Goal: Task Accomplishment & Management: Use online tool/utility

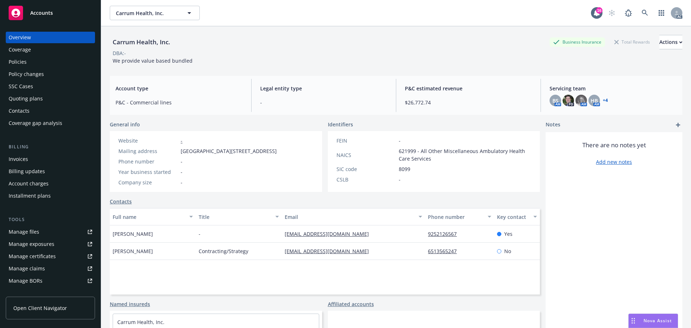
click at [49, 12] on span "Accounts" at bounding box center [41, 13] width 23 height 6
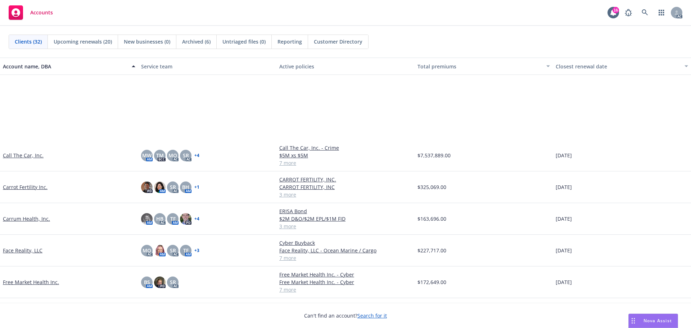
scroll to position [216, 0]
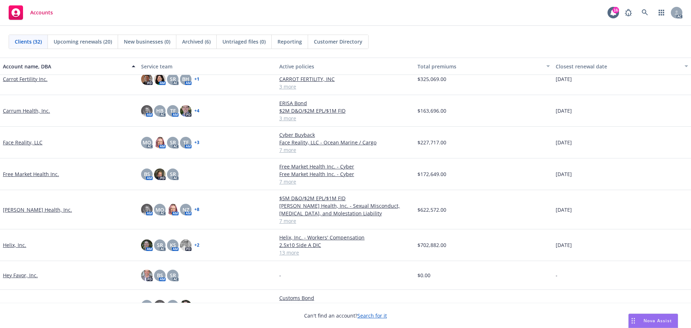
click at [38, 173] on link "Free Market Health Inc." at bounding box center [31, 174] width 56 height 8
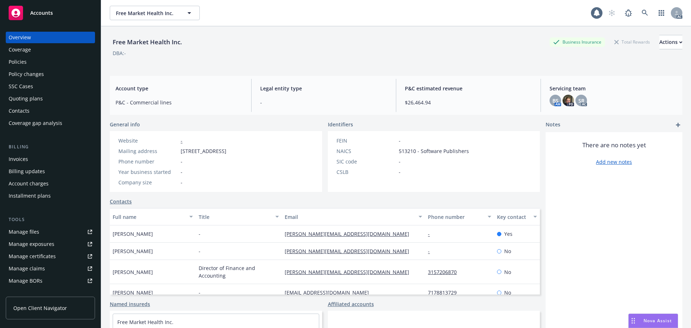
click at [17, 63] on div "Policies" at bounding box center [18, 62] width 18 height 12
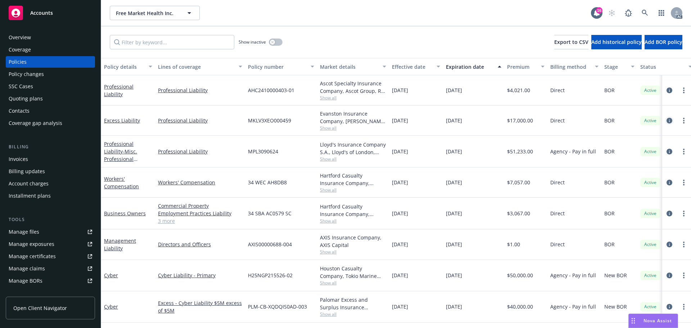
click at [666, 120] on icon "circleInformation" at bounding box center [669, 121] width 6 height 6
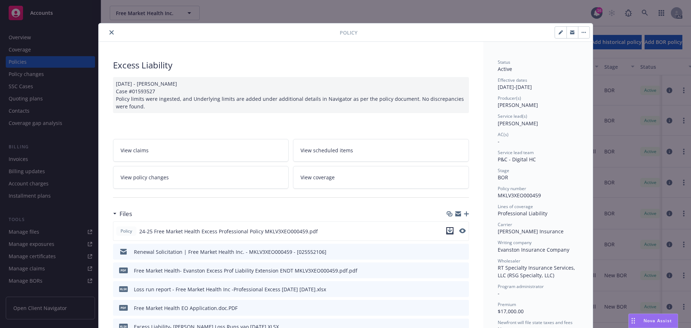
click at [448, 229] on icon "download file" at bounding box center [450, 231] width 6 height 6
click at [110, 31] on icon "close" at bounding box center [111, 32] width 4 height 4
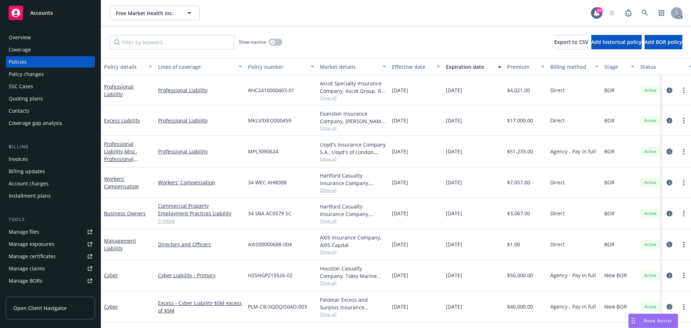
click at [666, 150] on icon "circleInformation" at bounding box center [669, 152] width 6 height 6
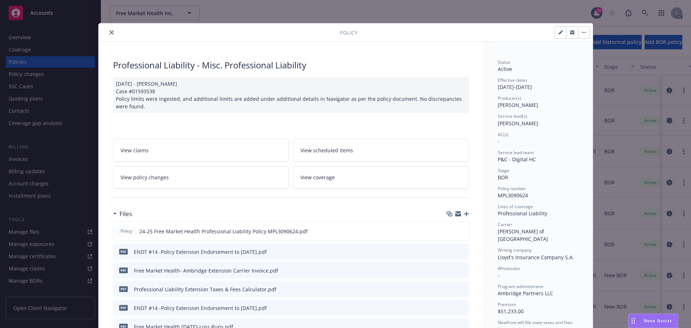
drag, startPoint x: 562, startPoint y: 35, endPoint x: 550, endPoint y: 42, distance: 14.0
click at [561, 35] on button "button" at bounding box center [561, 33] width 12 height 12
select select "BOR"
select select "other"
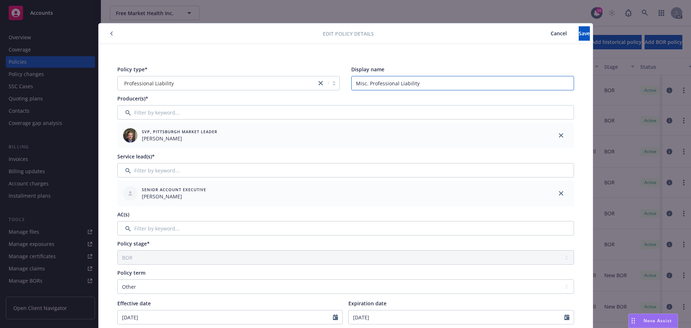
drag, startPoint x: 419, startPoint y: 85, endPoint x: 369, endPoint y: 83, distance: 50.0
click at [352, 85] on input "Misc. Professional Liability" at bounding box center [462, 83] width 223 height 14
click at [550, 35] on span "Cancel" at bounding box center [558, 33] width 16 height 7
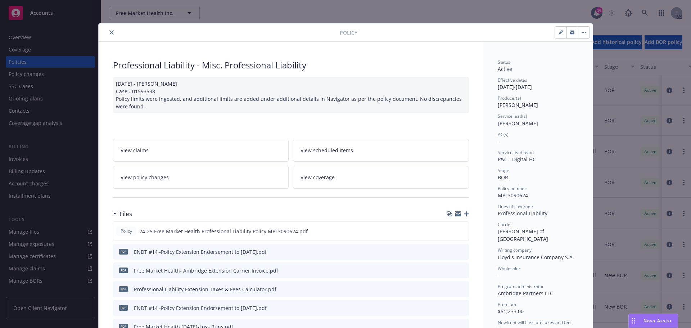
click at [110, 31] on icon "close" at bounding box center [111, 32] width 4 height 4
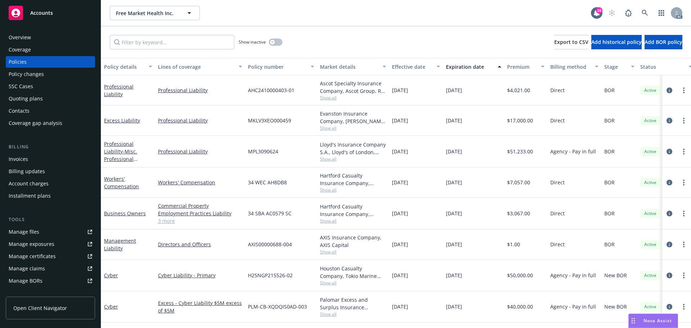
click at [666, 120] on icon "circleInformation" at bounding box center [669, 121] width 6 height 6
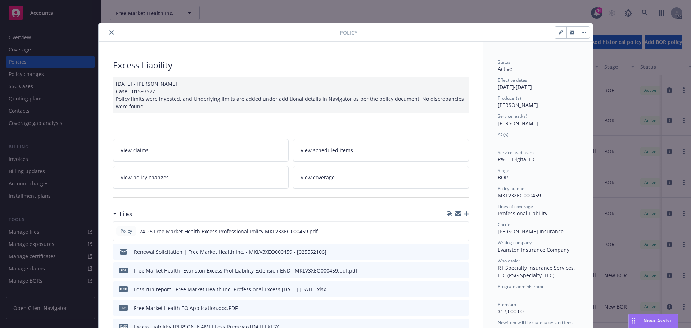
scroll to position [22, 0]
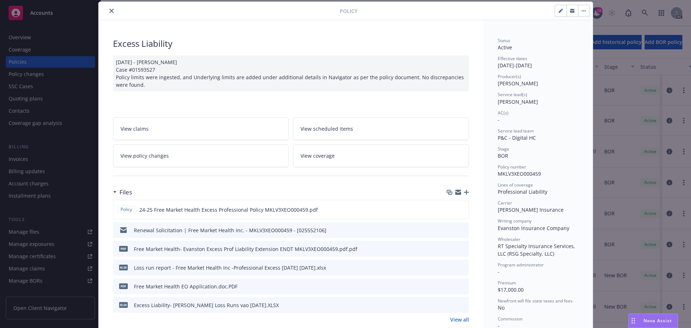
click at [555, 10] on button "button" at bounding box center [561, 11] width 12 height 12
select select "BOR"
select select "other"
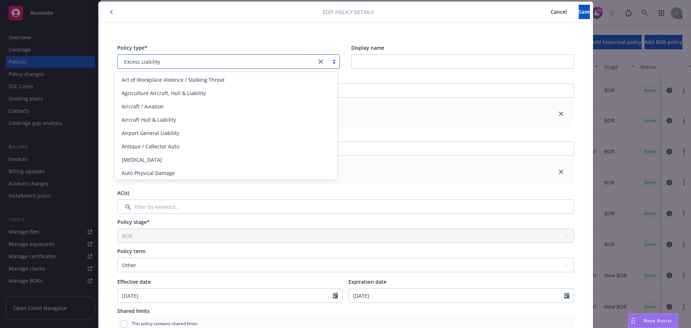
click at [167, 56] on div "Excess Liability" at bounding box center [217, 62] width 199 height 12
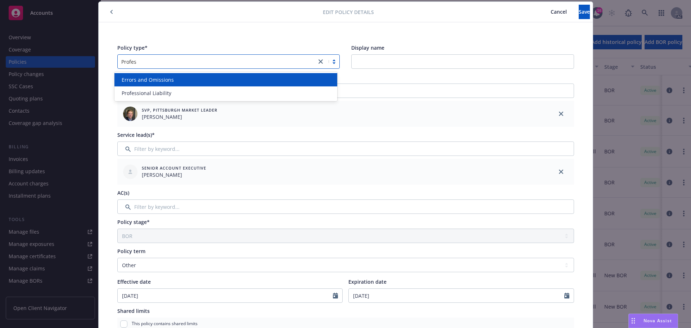
type input "Profess"
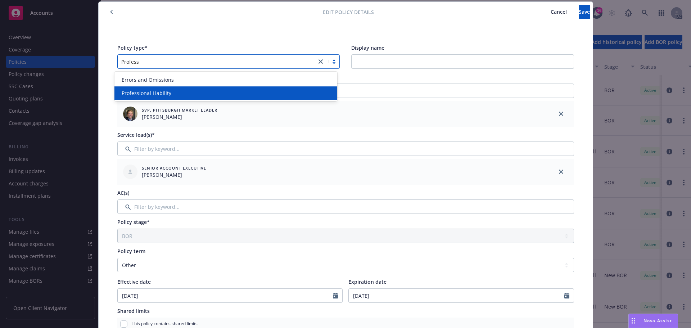
click at [173, 94] on div "Professional Liability" at bounding box center [226, 93] width 214 height 8
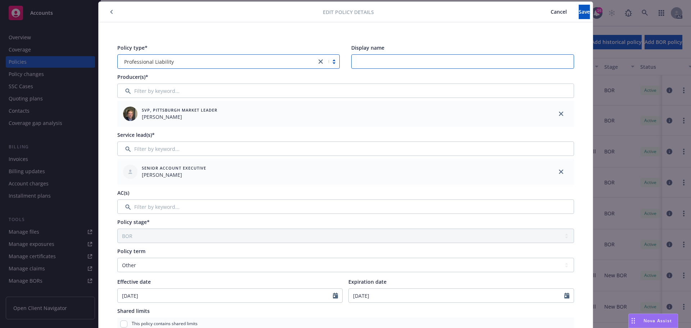
click at [375, 60] on input "Display name" at bounding box center [462, 61] width 223 height 14
paste input "Misc. Professional Liability"
click at [354, 60] on input "Misc. Professional Liability" at bounding box center [462, 61] width 223 height 14
type input "Excess-Misc. Professional Liability"
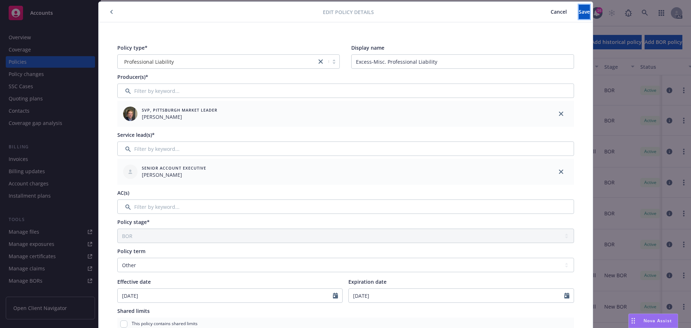
drag, startPoint x: 582, startPoint y: 10, endPoint x: 571, endPoint y: 24, distance: 17.4
click at [581, 11] on button "Save" at bounding box center [583, 12] width 11 height 14
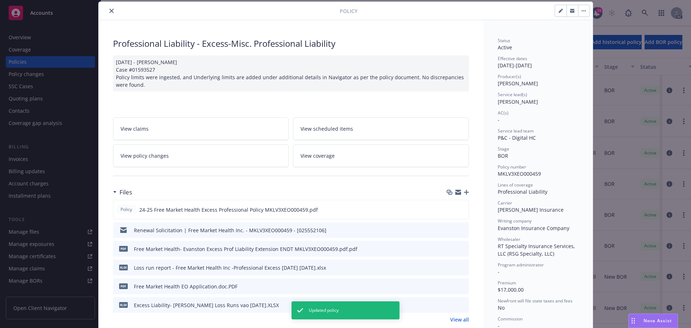
click at [578, 13] on button "button" at bounding box center [584, 11] width 12 height 12
click at [594, 32] on link "Manage lines of coverage" at bounding box center [617, 30] width 85 height 14
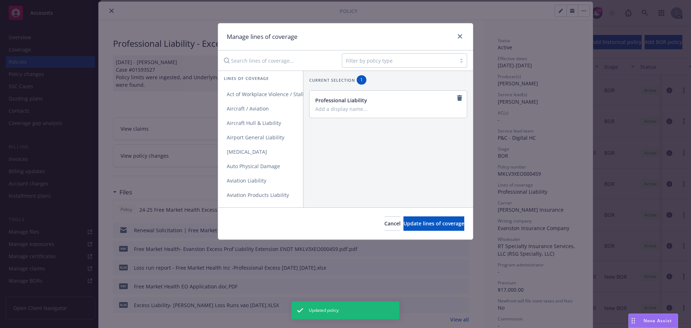
click at [269, 59] on input "Search lines of coverage..." at bounding box center [277, 60] width 117 height 14
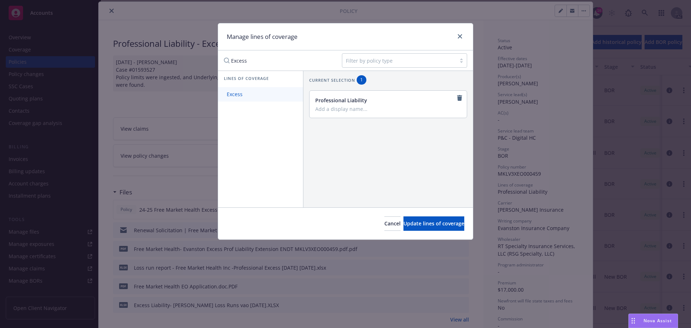
type input "Excess"
click at [231, 93] on span "Excess" at bounding box center [234, 94] width 33 height 7
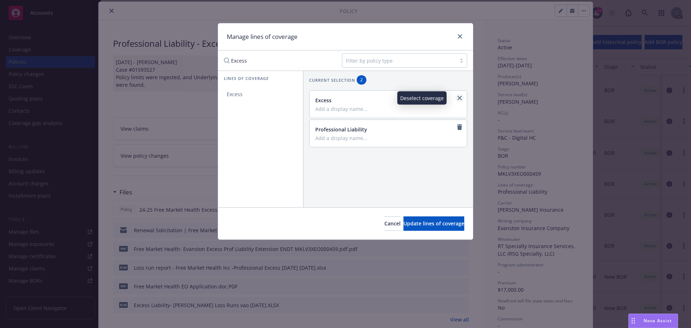
click at [457, 97] on icon "close" at bounding box center [459, 98] width 4 height 4
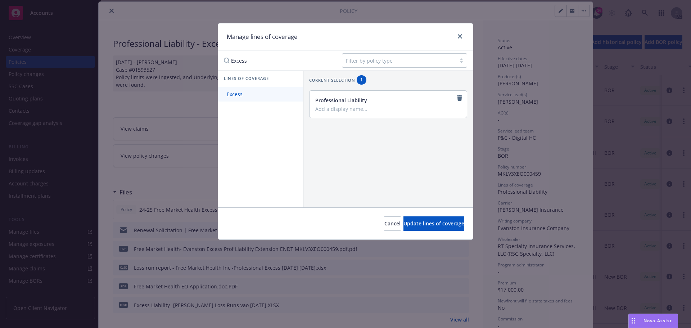
click at [234, 94] on span "Excess" at bounding box center [234, 94] width 33 height 7
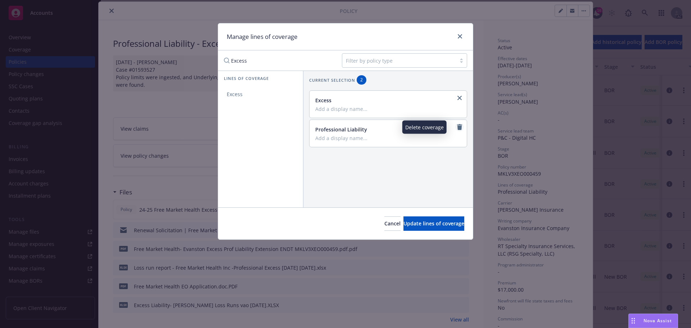
click at [457, 125] on icon "remove" at bounding box center [459, 127] width 5 height 6
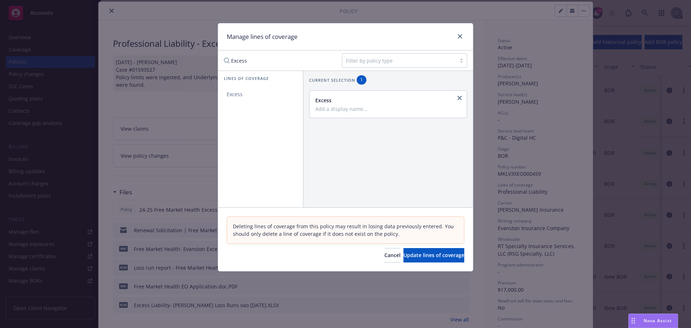
click at [324, 108] on input "Add a display name..." at bounding box center [387, 108] width 144 height 6
click at [433, 254] on span "Update lines of coverage" at bounding box center [433, 254] width 61 height 7
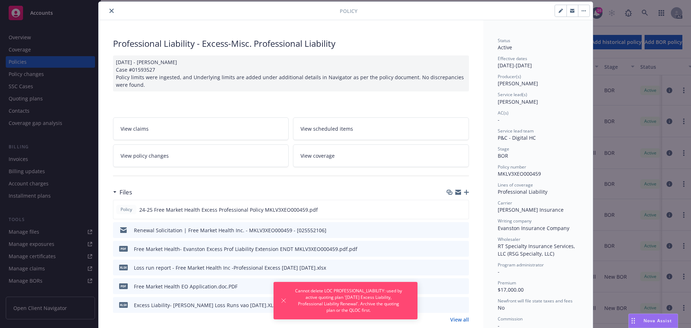
click at [47, 97] on div "Policy Professional Liability - Excess-Misc. Professional Liability [DATE] - [P…" at bounding box center [345, 164] width 691 height 328
click at [36, 99] on div "Policy Professional Liability - Excess-Misc. Professional Liability [DATE] - [P…" at bounding box center [345, 164] width 691 height 328
click at [109, 10] on icon "close" at bounding box center [111, 11] width 4 height 4
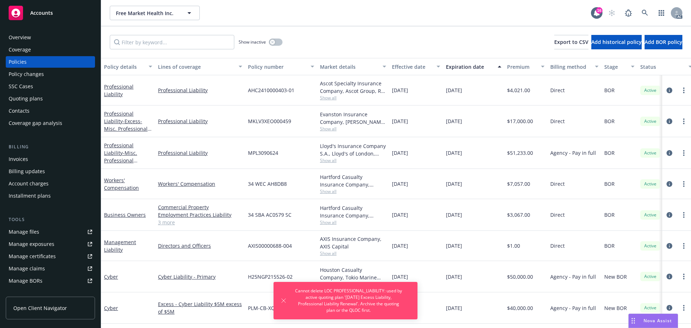
click at [42, 97] on div "Quoting plans" at bounding box center [50, 99] width 83 height 12
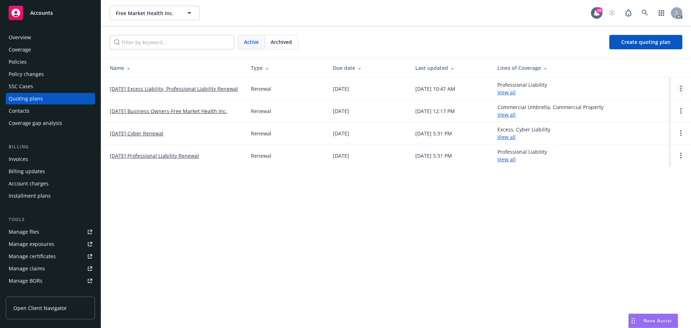
click at [680, 88] on circle "Open options" at bounding box center [680, 88] width 1 height 1
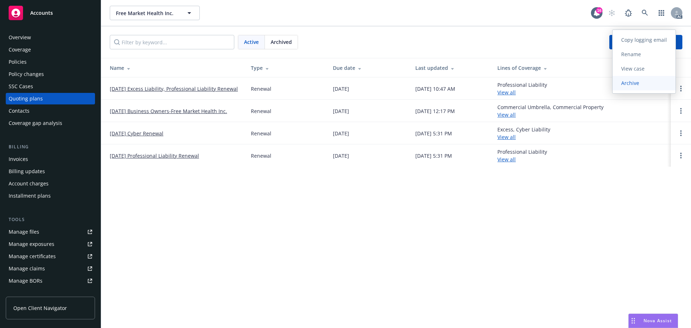
click at [635, 85] on span "Archive" at bounding box center [629, 83] width 35 height 7
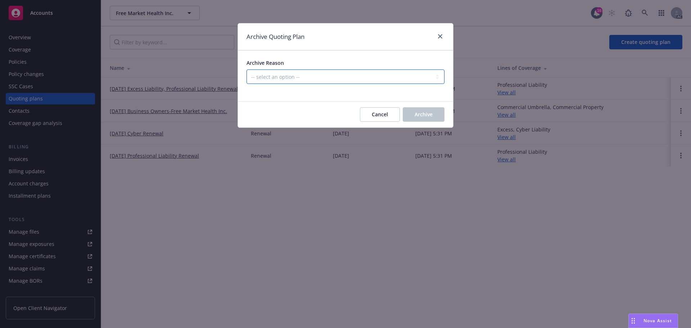
click at [346, 82] on select "-- select an option -- All policies in this renewal plan are auto-renewed Creat…" at bounding box center [345, 76] width 198 height 14
select select "ARCHIVED_DUPLICATE"
click at [246, 69] on select "-- select an option -- All policies in this renewal plan are auto-renewed Creat…" at bounding box center [345, 76] width 198 height 14
click at [428, 117] on span "Archive" at bounding box center [423, 114] width 18 height 7
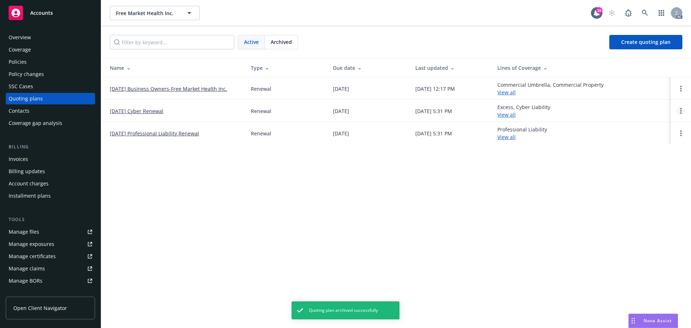
click at [681, 110] on circle "Open options" at bounding box center [680, 110] width 1 height 1
click at [633, 108] on span "Archive" at bounding box center [629, 105] width 35 height 7
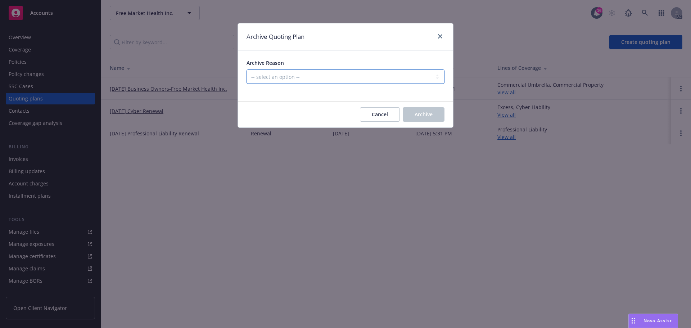
click at [299, 77] on select "-- select an option -- All policies in this renewal plan are auto-renewed Creat…" at bounding box center [345, 76] width 198 height 14
click at [246, 69] on select "-- select an option -- All policies in this renewal plan are auto-renewed Creat…" at bounding box center [345, 76] width 198 height 14
click at [431, 113] on span "Archive" at bounding box center [423, 114] width 18 height 7
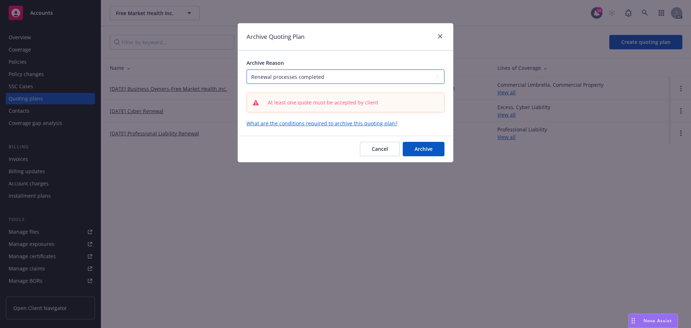
click at [331, 76] on select "-- select an option -- All policies in this renewal plan are auto-renewed Creat…" at bounding box center [345, 76] width 198 height 14
select select "ARCHIVED_DUPLICATE"
click at [246, 69] on select "-- select an option -- All policies in this renewal plan are auto-renewed Creat…" at bounding box center [345, 76] width 198 height 14
click at [425, 147] on span "Archive" at bounding box center [423, 148] width 18 height 7
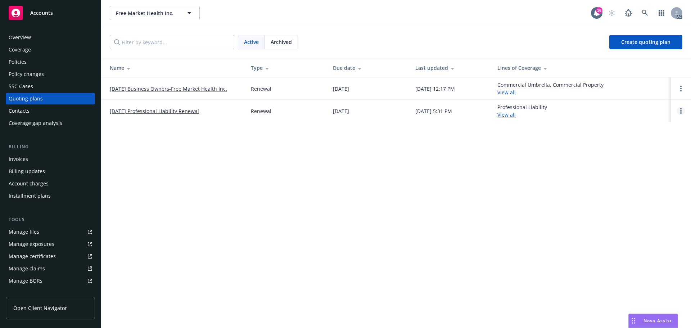
click at [681, 110] on circle "Open options" at bounding box center [680, 110] width 1 height 1
click at [635, 105] on span "Archive" at bounding box center [629, 105] width 35 height 7
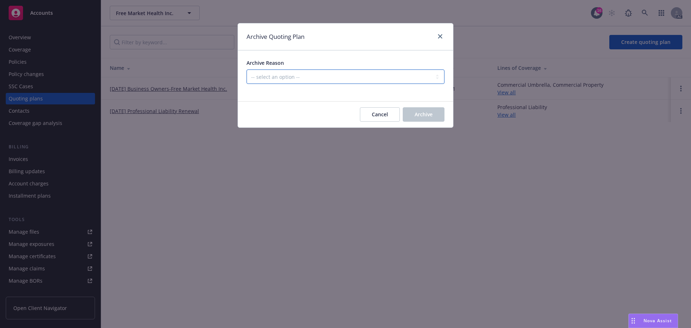
click at [300, 76] on select "-- select an option -- All policies in this renewal plan are auto-renewed Creat…" at bounding box center [345, 76] width 198 height 14
select select "ARCHIVED_DUPLICATE"
click at [246, 69] on select "-- select an option -- All policies in this renewal plan are auto-renewed Creat…" at bounding box center [345, 76] width 198 height 14
click at [419, 112] on span "Archive" at bounding box center [423, 114] width 18 height 7
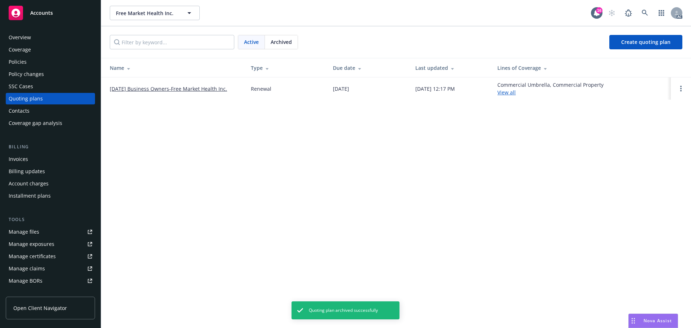
click at [30, 64] on div "Policies" at bounding box center [50, 62] width 83 height 12
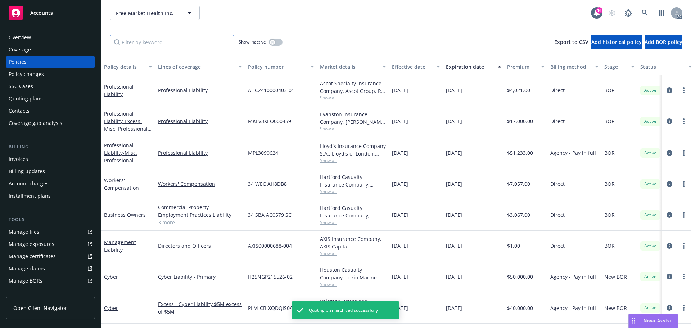
click at [160, 41] on input "Filter by keyword..." at bounding box center [172, 42] width 124 height 14
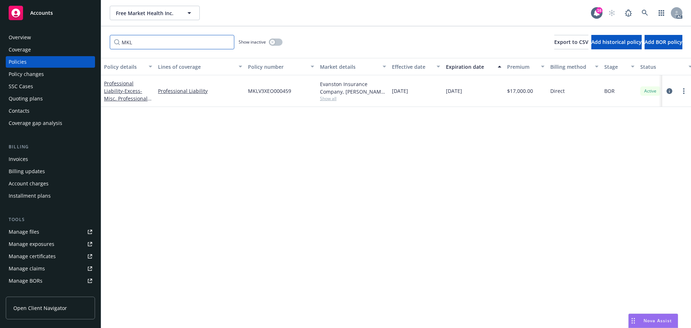
type input "MKL"
click at [685, 90] on link "more" at bounding box center [683, 91] width 9 height 9
click at [634, 105] on link "Manage lines of coverage" at bounding box center [645, 106] width 85 height 14
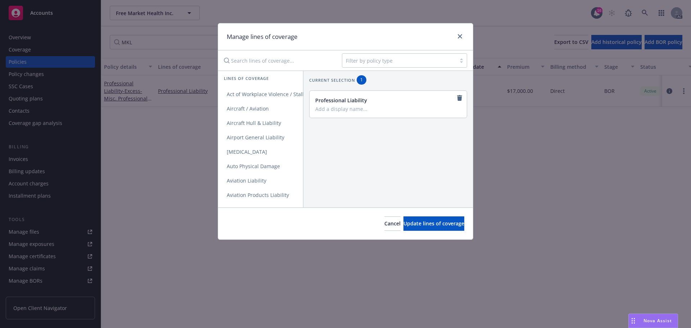
click at [257, 61] on input "Search lines of coverage..." at bounding box center [277, 60] width 117 height 14
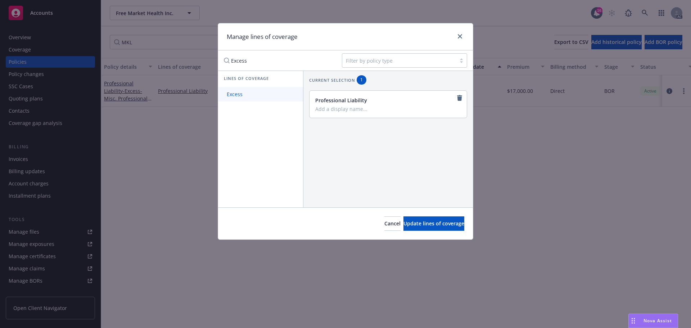
type input "Excess"
drag, startPoint x: 233, startPoint y: 95, endPoint x: 241, endPoint y: 96, distance: 7.9
click at [233, 95] on span "Excess" at bounding box center [234, 94] width 33 height 7
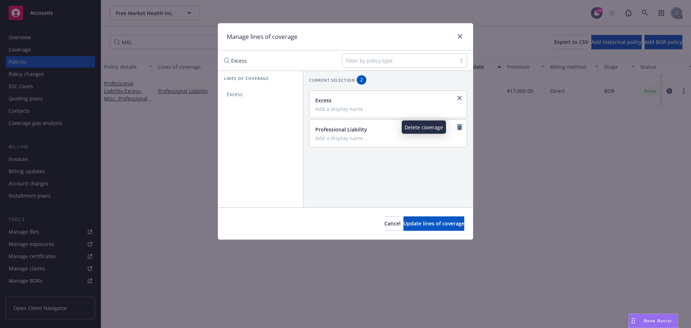
click at [457, 126] on icon "remove" at bounding box center [459, 127] width 5 height 6
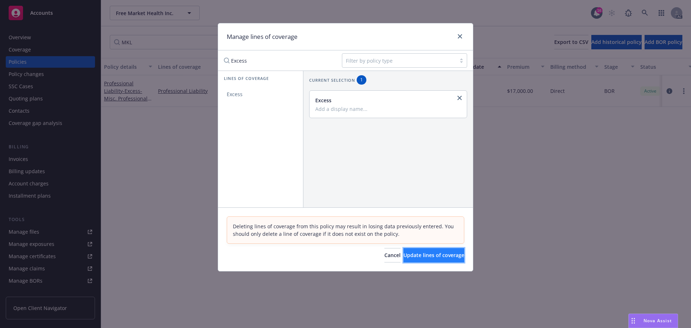
click at [431, 255] on span "Update lines of coverage" at bounding box center [433, 254] width 61 height 7
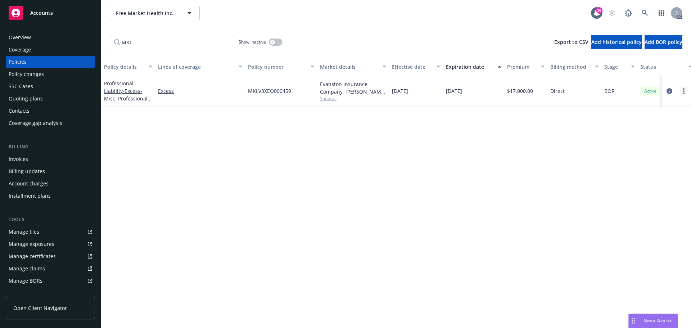
click at [683, 89] on icon "more" at bounding box center [683, 91] width 1 height 6
drag, startPoint x: 578, startPoint y: 127, endPoint x: 591, endPoint y: 126, distance: 12.3
click at [591, 126] on div "Policy details Lines of coverage Policy number Market details Effective date Ex…" at bounding box center [396, 193] width 590 height 270
click at [683, 90] on icon "more" at bounding box center [683, 91] width 1 height 6
click at [652, 107] on link "Manage lines of coverage" at bounding box center [645, 106] width 85 height 14
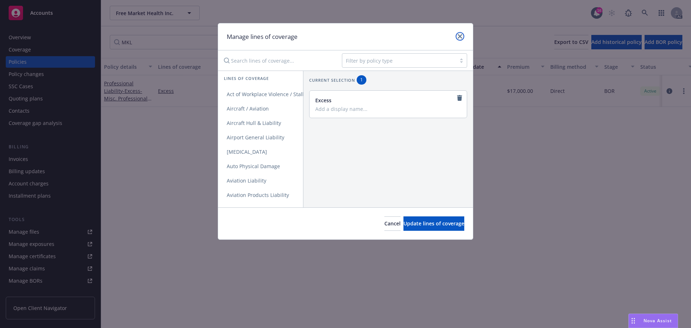
click at [462, 36] on icon "close" at bounding box center [460, 36] width 4 height 4
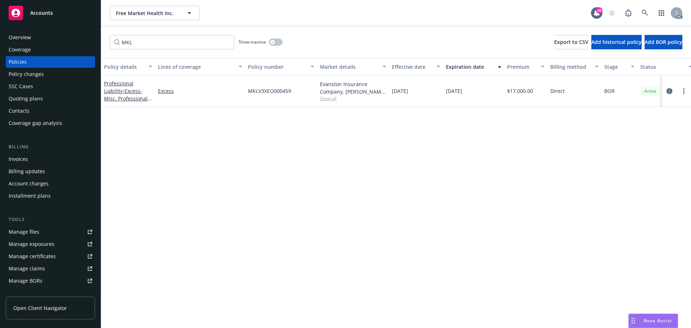
click at [671, 90] on icon "circleInformation" at bounding box center [669, 91] width 6 height 6
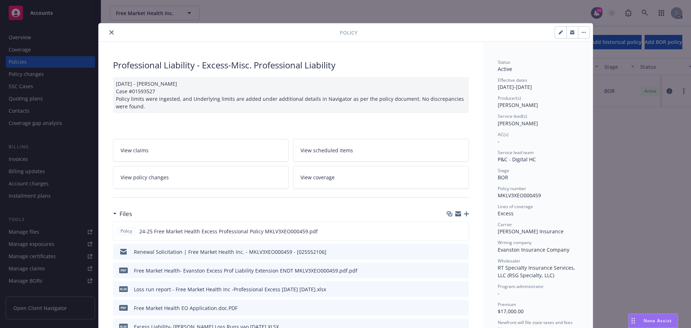
scroll to position [22, 0]
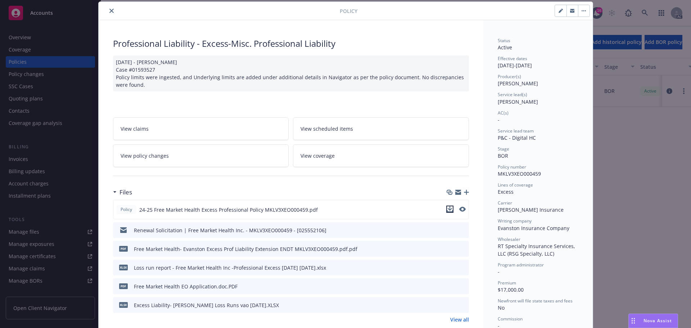
click at [447, 209] on icon "download file" at bounding box center [450, 209] width 6 height 6
click at [326, 155] on span "View coverage" at bounding box center [317, 156] width 34 height 8
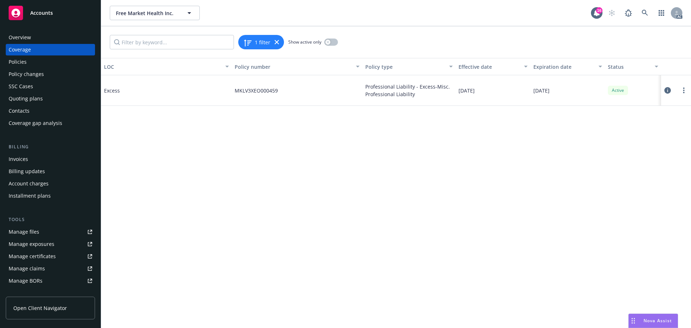
click at [669, 88] on icon at bounding box center [667, 90] width 6 height 6
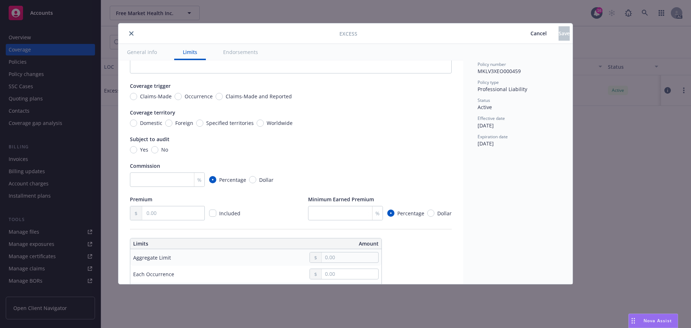
scroll to position [36, 0]
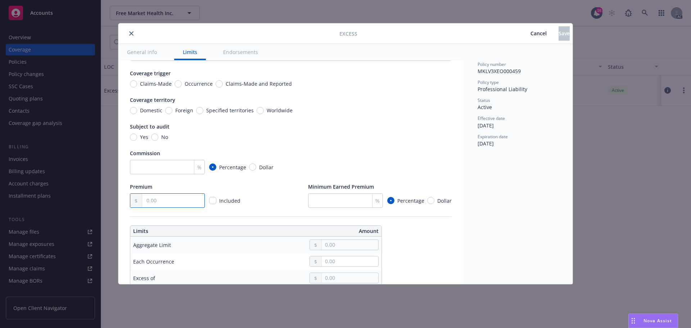
drag, startPoint x: 155, startPoint y: 203, endPoint x: 159, endPoint y: 199, distance: 5.7
click at [156, 203] on input "text" at bounding box center [173, 201] width 62 height 14
type input "17,000.00"
click at [269, 194] on div "Premium 17,000.00 Included Minimum Earned Premium % Percentage Dollar" at bounding box center [291, 195] width 322 height 25
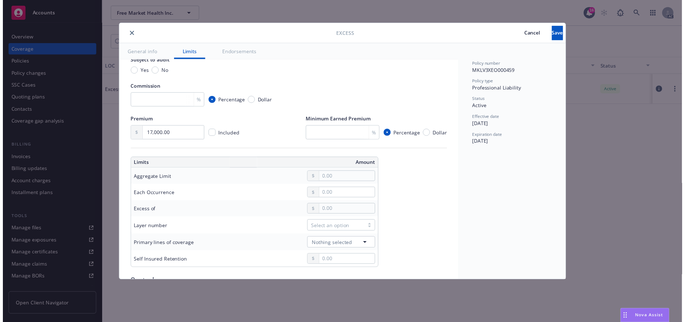
scroll to position [108, 0]
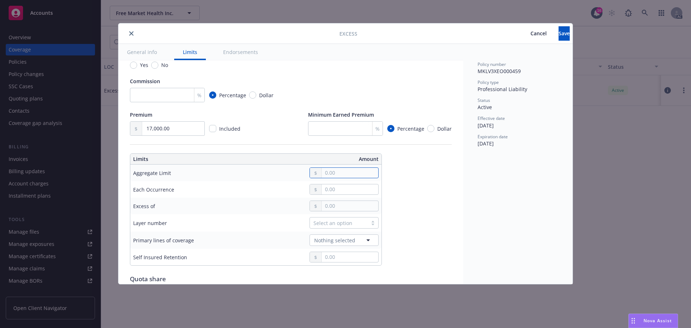
click at [343, 169] on input "text" at bounding box center [350, 173] width 56 height 10
type input "2,000,000.00"
click at [343, 213] on button "$2,000,000.00" at bounding box center [347, 217] width 62 height 13
click at [340, 188] on input "text" at bounding box center [350, 189] width 56 height 10
type input "2,000,000.00"
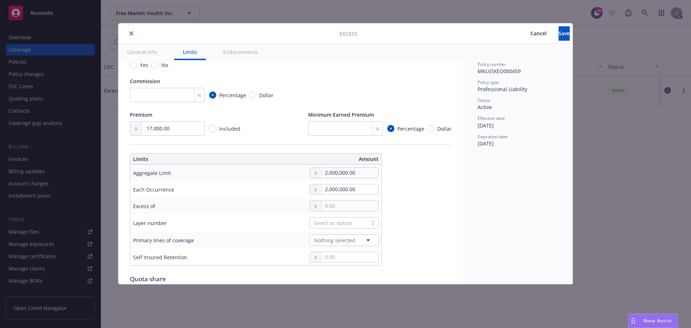
click at [338, 235] on button "$2,000,000.00" at bounding box center [347, 233] width 62 height 13
click at [346, 204] on input "text" at bounding box center [350, 206] width 56 height 10
type input "3.00"
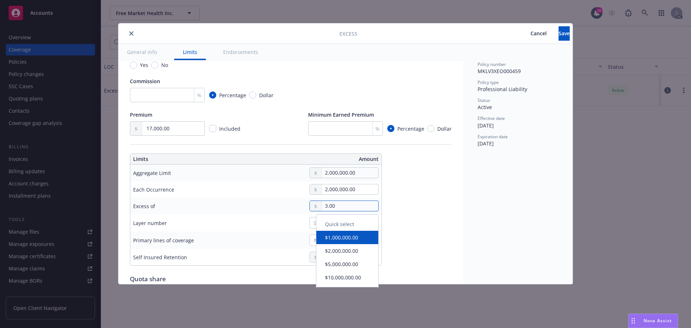
type input "$2M excess of $3"
type input "30.00"
type input "$2M excess of $30"
type input "300.00"
type input "$2M excess of $300"
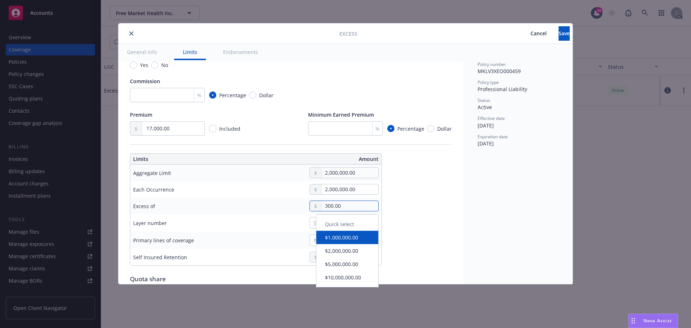
type input "3,000.00"
type input "$2M excess of $3K"
type input "30,000.00"
type input "$2M excess of $30K"
type input "300,000.00"
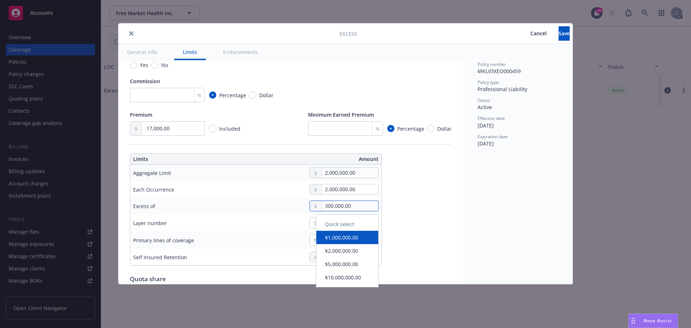
type input "$2M excess of $300K"
type input "3,000,000.00"
type input "$2M excess of $3M"
type input "3,000,000.00"
click at [277, 227] on div "Select an option" at bounding box center [309, 223] width 137 height 12
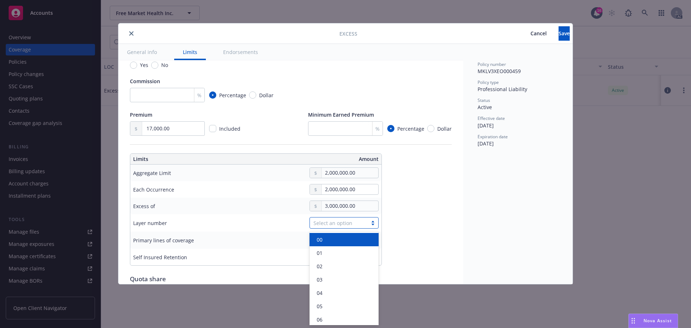
click at [371, 222] on div at bounding box center [372, 223] width 11 height 6
click at [324, 253] on div "01" at bounding box center [344, 253] width 60 height 8
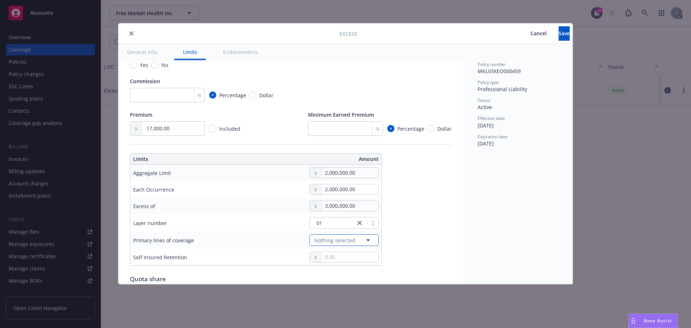
click at [357, 239] on button "Nothing selected" at bounding box center [343, 240] width 69 height 12
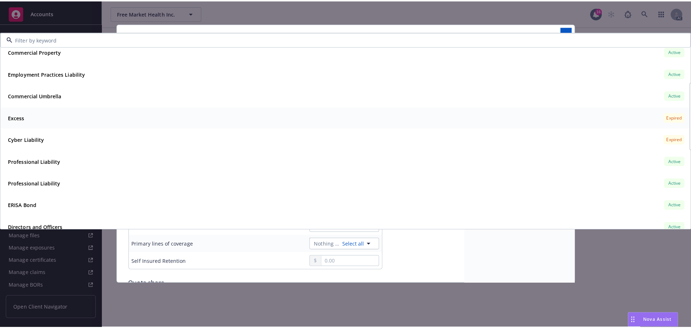
scroll to position [72, 0]
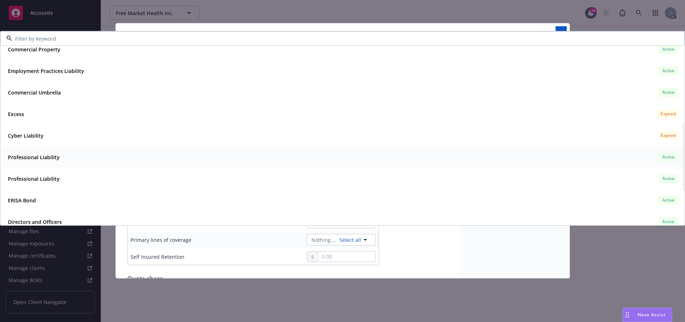
click at [52, 156] on strong "Professional Liability" at bounding box center [34, 157] width 52 height 7
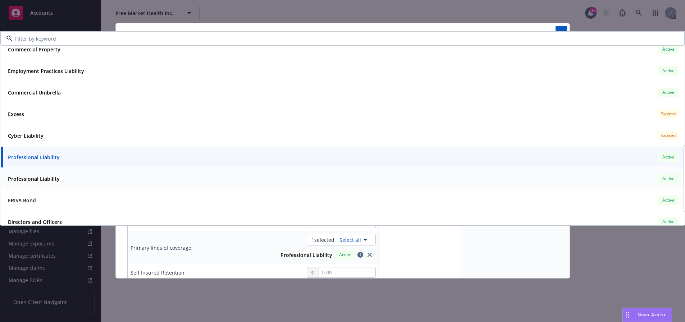
click at [51, 180] on strong "Professional Liability" at bounding box center [34, 179] width 52 height 7
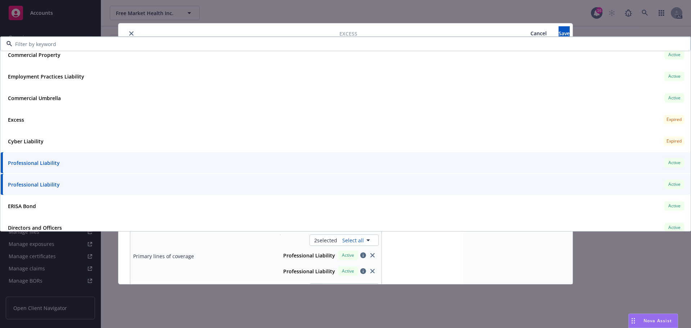
click at [527, 247] on div "Policy number MKLV3XEO000459 Policy type Professional Liability Status Active E…" at bounding box center [517, 164] width 109 height 240
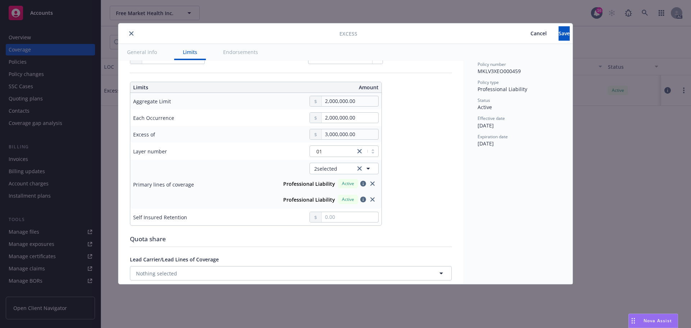
scroll to position [180, 0]
click at [372, 182] on icon "close" at bounding box center [372, 183] width 4 height 4
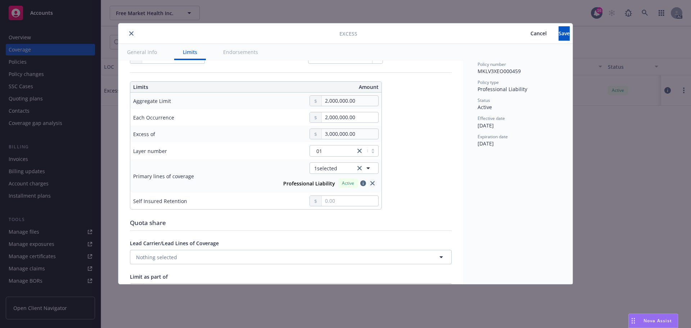
type input "Professional Liability $2M excess of $3M"
click at [558, 35] on span "Save" at bounding box center [563, 33] width 11 height 7
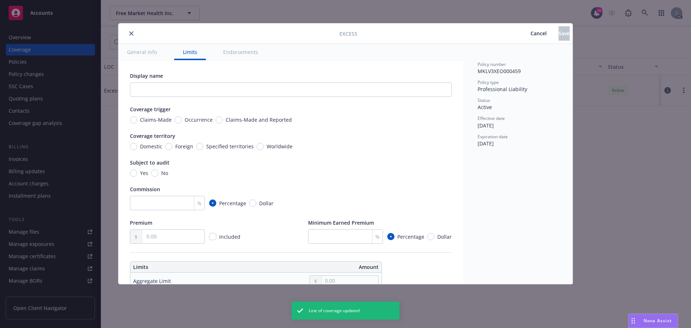
type input "17,000.00"
type input "2,000,000.00"
type input "3,000,000.00"
type input "Professional Liability $2M excess of $3M"
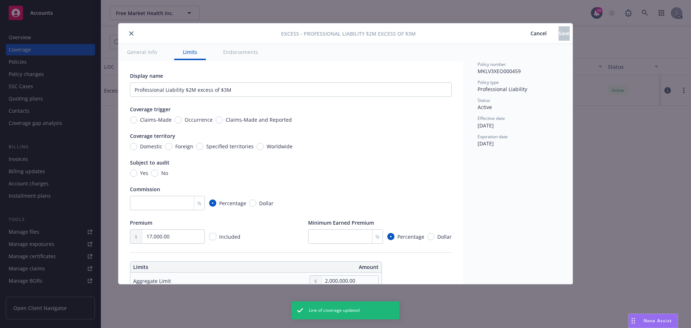
click at [132, 31] on icon "close" at bounding box center [131, 33] width 4 height 4
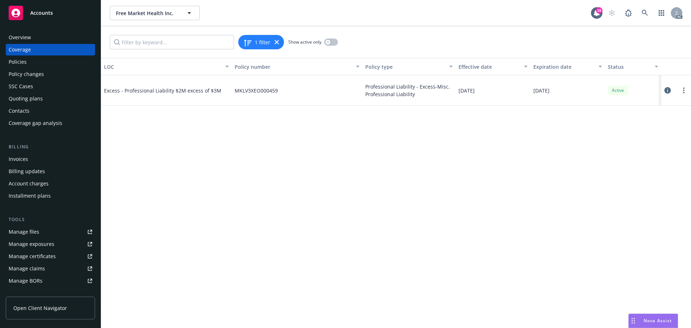
click at [23, 62] on div "Policies" at bounding box center [18, 62] width 18 height 12
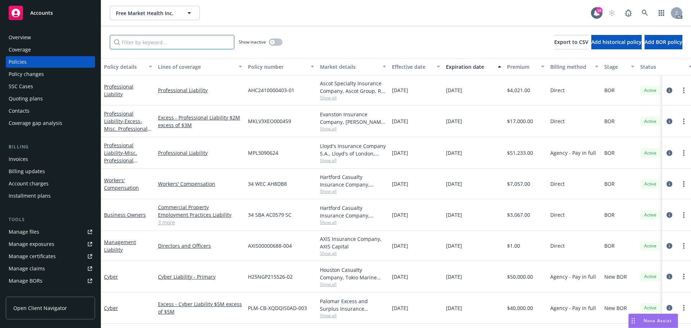
click at [145, 42] on input "Filter by keyword..." at bounding box center [172, 42] width 124 height 14
paste input "AHC2410000403-01"
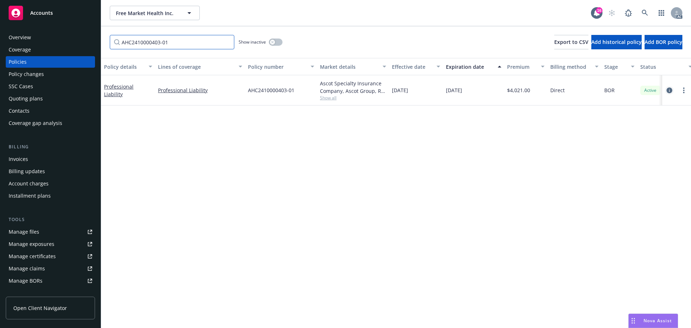
type input "AHC2410000403-01"
click at [671, 90] on icon "circleInformation" at bounding box center [669, 90] width 6 height 6
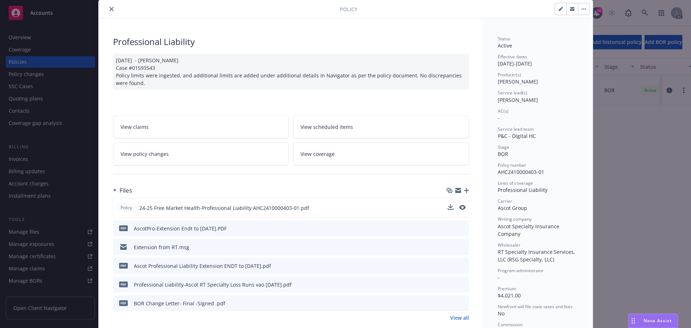
scroll to position [36, 0]
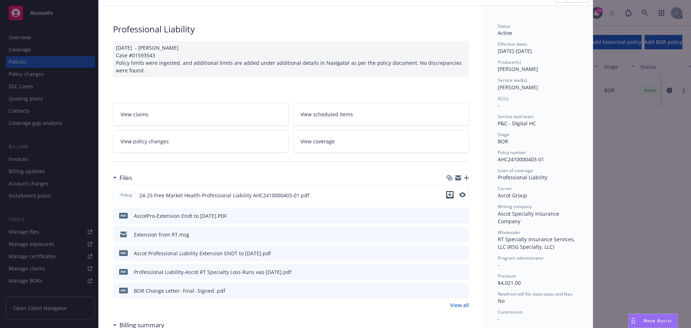
click at [449, 192] on icon "download file" at bounding box center [450, 195] width 6 height 6
click at [346, 144] on link "View coverage" at bounding box center [381, 141] width 176 height 23
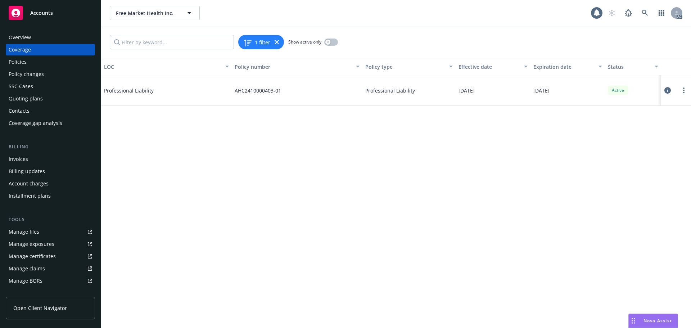
click at [666, 89] on icon at bounding box center [667, 90] width 6 height 6
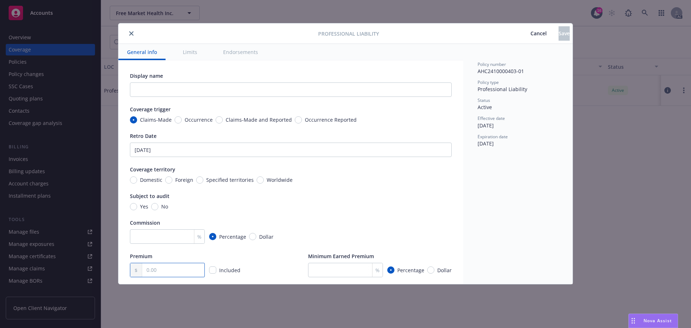
click at [163, 268] on input "text" at bounding box center [173, 270] width 62 height 14
type textarea "x"
type input "4.00"
type textarea "x"
type input "40.00"
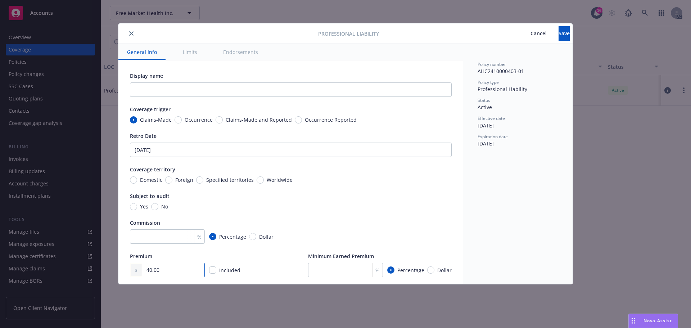
type textarea "x"
type input "402.00"
type textarea "x"
type input "4,021.00"
click at [281, 249] on div "Display name Coverage trigger Claims-Made Occurrence Claims-Made and Reported O…" at bounding box center [291, 174] width 322 height 205
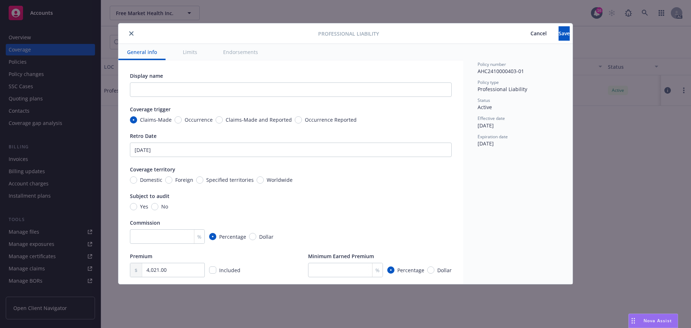
click at [131, 29] on button "close" at bounding box center [131, 33] width 9 height 9
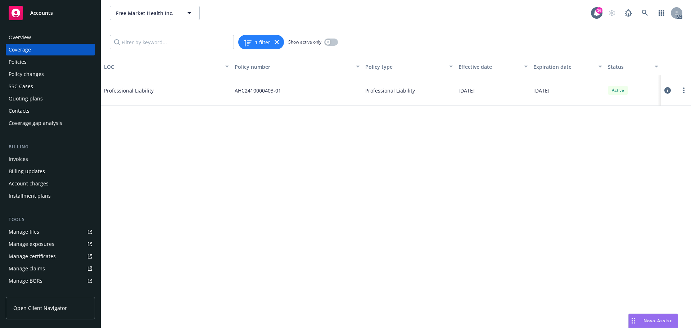
click at [20, 64] on div "Policies" at bounding box center [18, 62] width 18 height 12
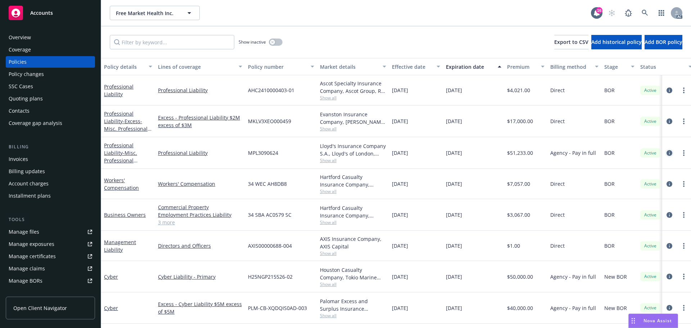
click at [666, 152] on icon "circleInformation" at bounding box center [669, 153] width 6 height 6
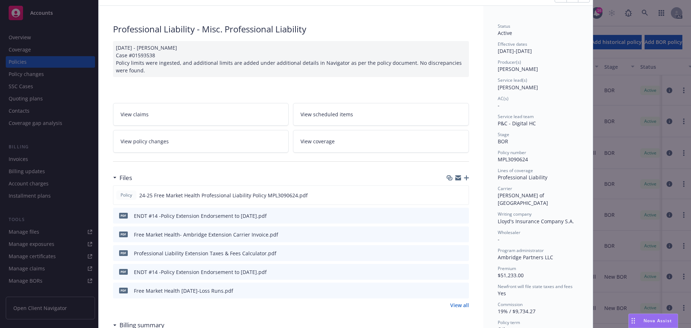
scroll to position [72, 0]
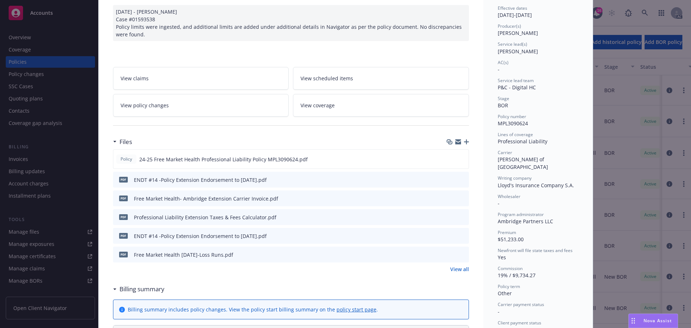
click at [320, 101] on span "View coverage" at bounding box center [317, 105] width 34 height 8
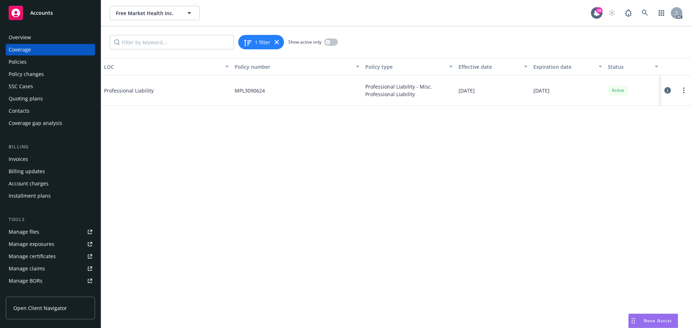
click at [666, 89] on icon at bounding box center [667, 90] width 6 height 6
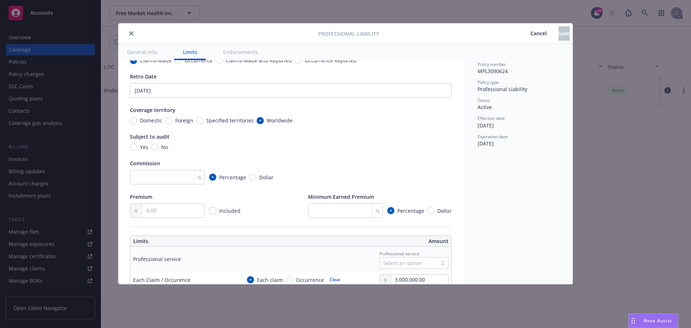
scroll to position [72, 0]
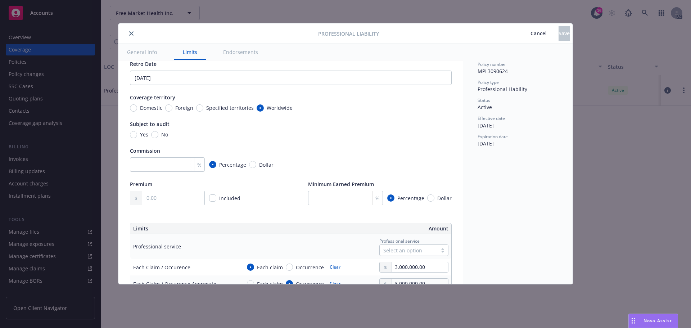
drag, startPoint x: 130, startPoint y: 31, endPoint x: 141, endPoint y: 88, distance: 58.1
click at [139, 73] on div "Professional Liability Cancel Save General info Limits Endorsements Display nam…" at bounding box center [345, 153] width 454 height 260
click at [164, 203] on input "text" at bounding box center [173, 198] width 62 height 14
type textarea "x"
type input "4.00"
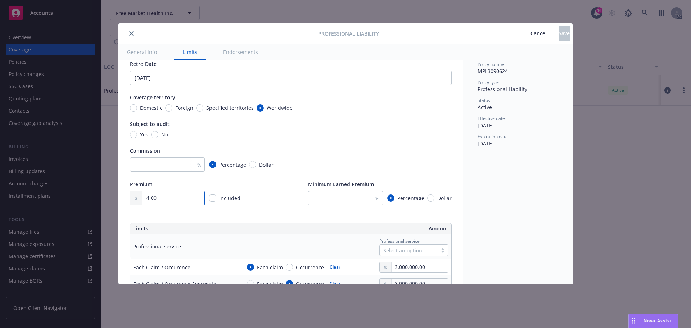
type textarea "x"
type input "42.00"
type textarea "x"
type input "425.00"
type textarea "x"
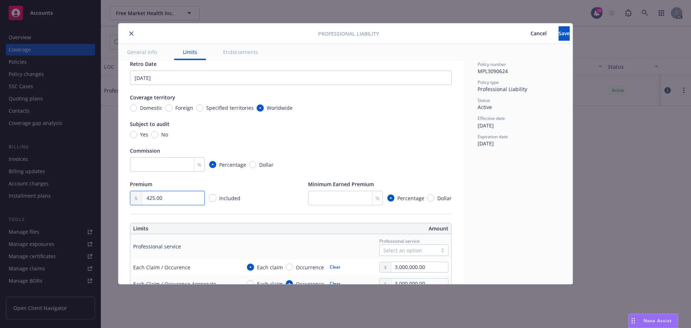
type input "4,250.00"
type textarea "x"
type input "42,500.00"
click at [280, 196] on div "Premium 42,500.00 Included Minimum Earned Premium % Percentage Dollar" at bounding box center [291, 192] width 322 height 25
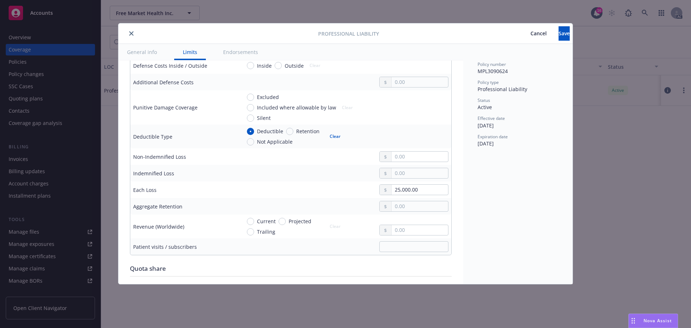
scroll to position [360, 0]
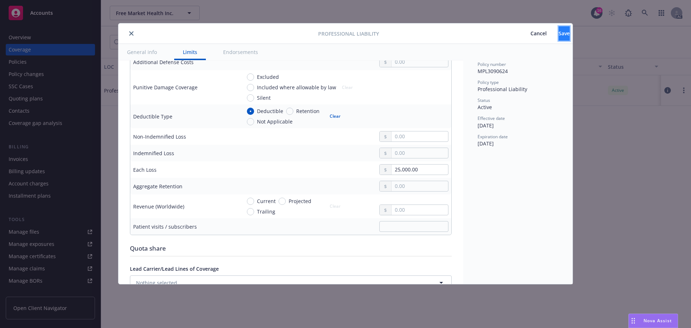
click at [558, 35] on span "Save" at bounding box center [563, 33] width 11 height 7
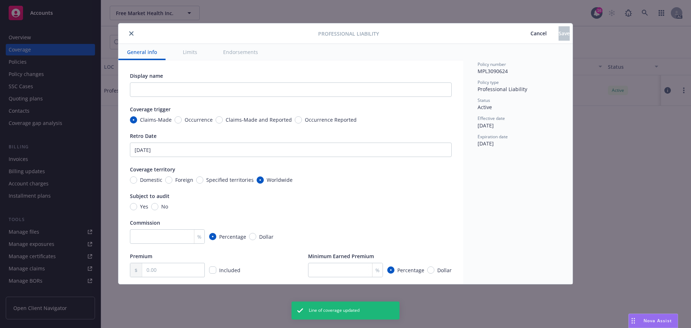
type textarea "x"
type input "42,500.00"
type textarea "x"
click at [131, 32] on icon "close" at bounding box center [131, 33] width 4 height 4
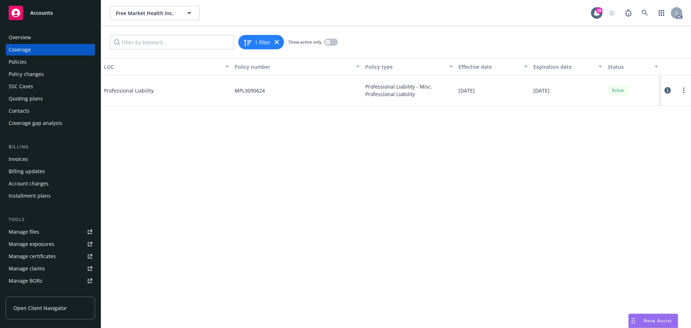
drag, startPoint x: 20, startPoint y: 60, endPoint x: 59, endPoint y: 59, distance: 38.9
click at [21, 59] on div "Policies" at bounding box center [18, 62] width 18 height 12
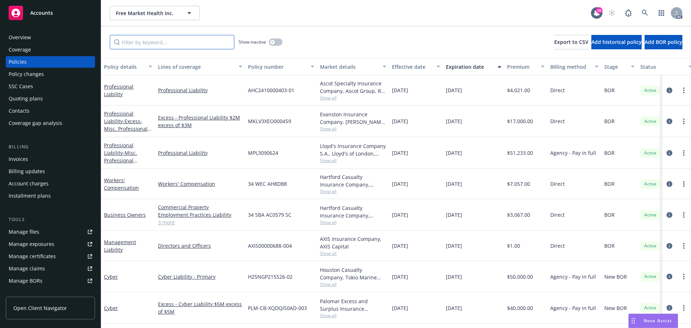
click at [142, 43] on input "Filter by keyword..." at bounding box center [172, 42] width 124 height 14
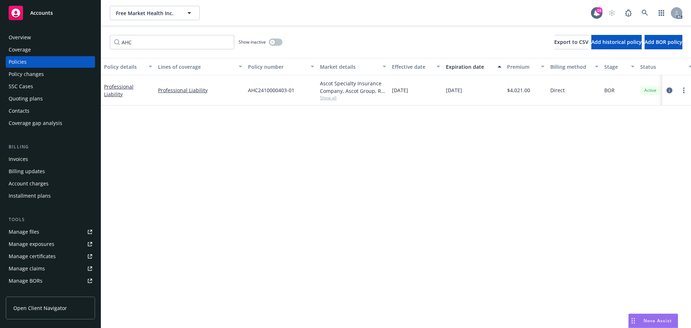
click at [668, 90] on icon "circleInformation" at bounding box center [669, 90] width 6 height 6
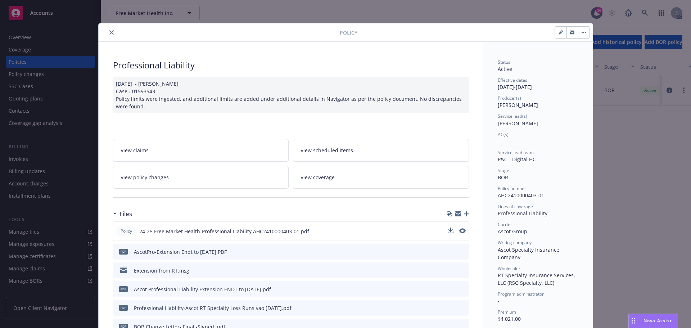
click at [446, 226] on div "Policy 24-25 Free Market Health-Professional Liability AHC2410000403-01.pdf" at bounding box center [291, 230] width 356 height 19
click at [448, 231] on icon "download file" at bounding box center [450, 231] width 6 height 6
click at [109, 31] on icon "close" at bounding box center [111, 32] width 4 height 4
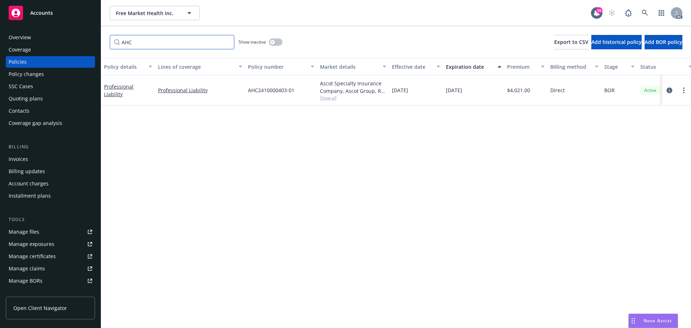
drag, startPoint x: 157, startPoint y: 43, endPoint x: 100, endPoint y: 40, distance: 57.6
click at [101, 41] on div "AHC Show inactive Export to CSV Add historical policy Add BOR policy" at bounding box center [396, 42] width 590 height 32
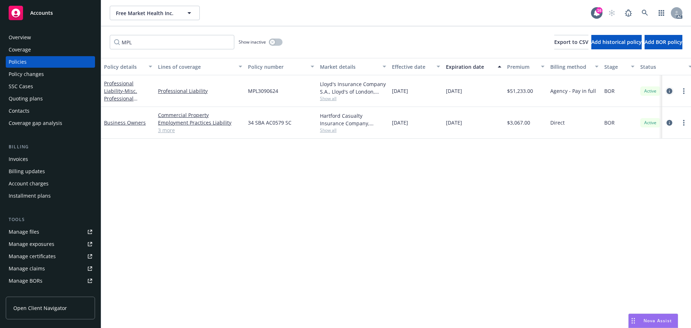
click at [670, 90] on icon "circleInformation" at bounding box center [669, 91] width 6 height 6
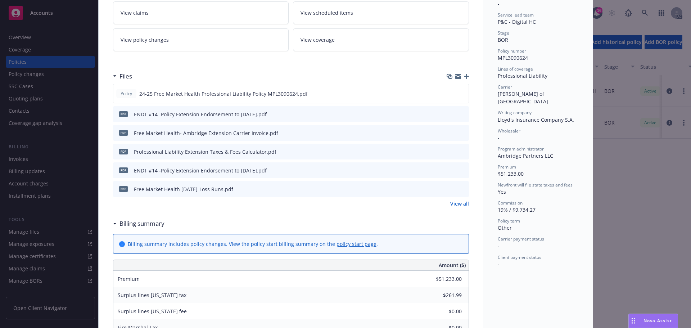
scroll to position [94, 0]
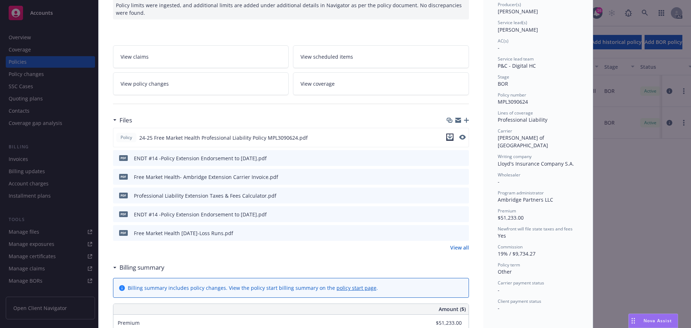
click at [447, 138] on icon "download file" at bounding box center [450, 137] width 6 height 6
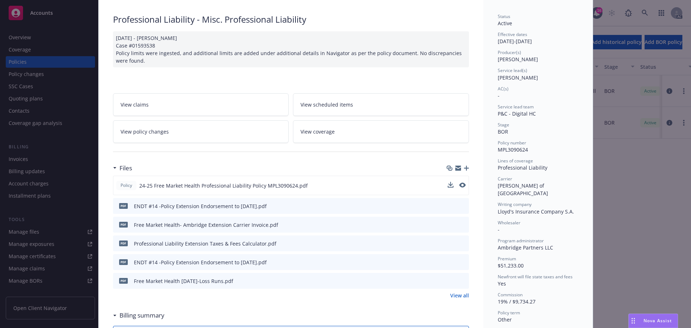
scroll to position [0, 0]
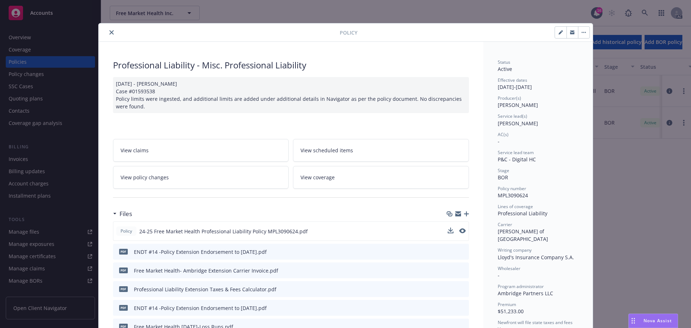
click at [109, 32] on icon "close" at bounding box center [111, 32] width 4 height 4
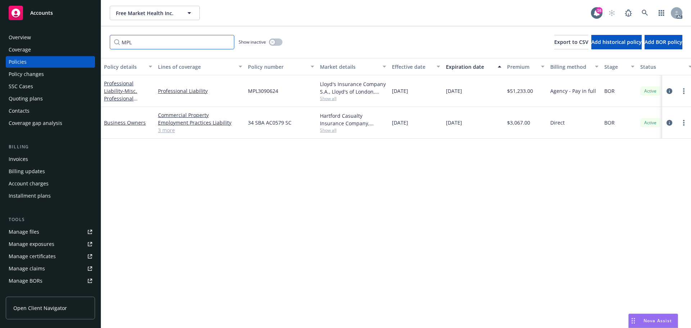
drag, startPoint x: 138, startPoint y: 41, endPoint x: 106, endPoint y: 41, distance: 32.0
click at [106, 41] on div "MPL Show inactive Export to CSV Add historical policy Add BOR policy" at bounding box center [396, 42] width 590 height 32
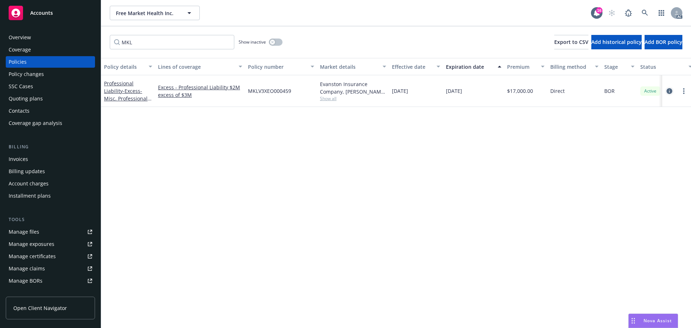
click at [667, 90] on icon "circleInformation" at bounding box center [669, 91] width 6 height 6
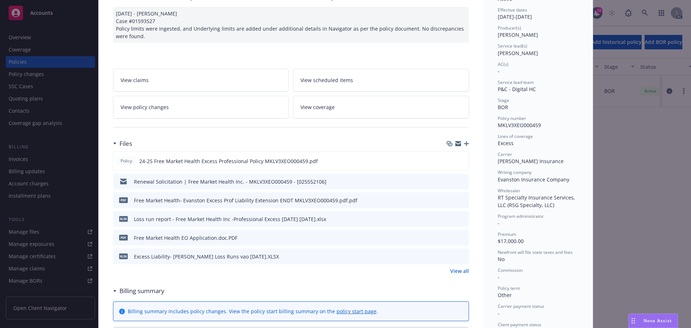
scroll to position [72, 0]
click at [448, 159] on icon "download file" at bounding box center [450, 159] width 6 height 6
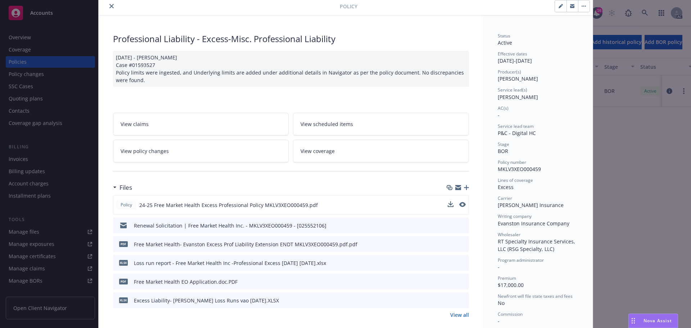
scroll to position [0, 0]
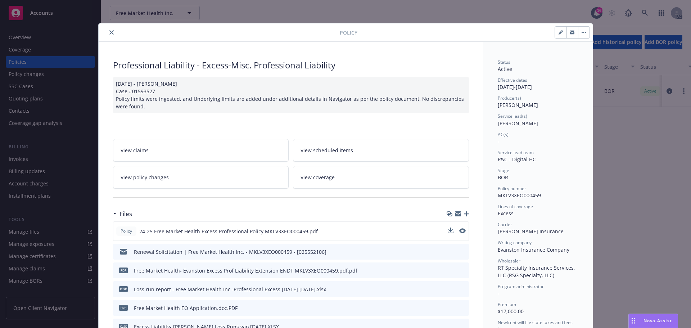
click at [109, 31] on icon "close" at bounding box center [111, 32] width 4 height 4
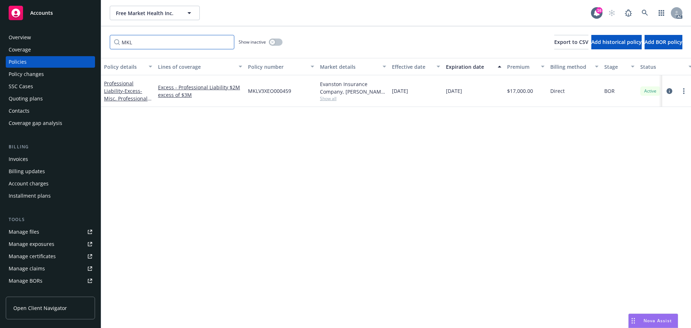
drag, startPoint x: 136, startPoint y: 41, endPoint x: 109, endPoint y: 40, distance: 27.0
click at [109, 41] on div "MKL Show inactive Export to CSV Add historical policy Add BOR policy" at bounding box center [396, 42] width 590 height 32
type input "business"
click at [669, 91] on icon "circleInformation" at bounding box center [669, 91] width 6 height 6
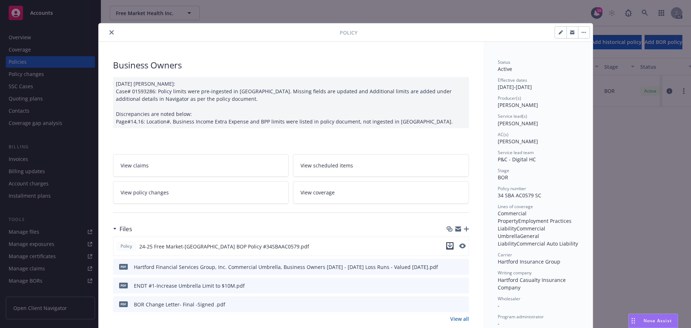
click at [448, 245] on icon "download file" at bounding box center [450, 246] width 6 height 6
click at [109, 32] on icon "close" at bounding box center [111, 32] width 4 height 4
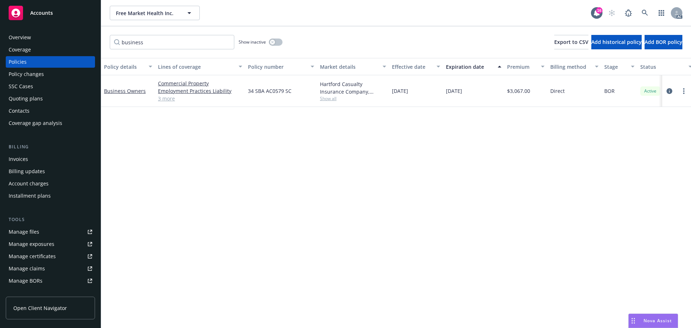
click at [168, 99] on link "3 more" at bounding box center [200, 99] width 84 height 8
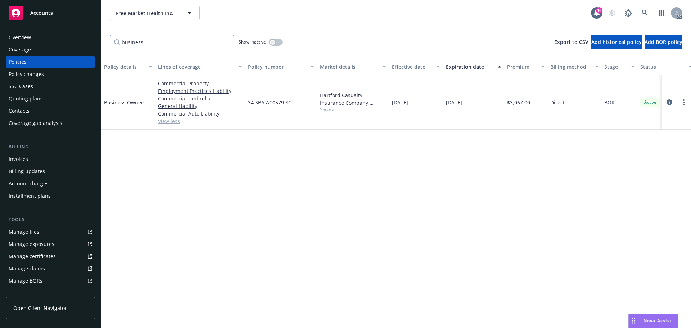
drag, startPoint x: 155, startPoint y: 41, endPoint x: 100, endPoint y: 41, distance: 55.4
click at [100, 41] on div "Accounts Overview Coverage Policies Policy changes SSC Cases Quoting plans Cont…" at bounding box center [345, 164] width 691 height 328
click at [669, 102] on icon "circleInformation" at bounding box center [669, 102] width 6 height 6
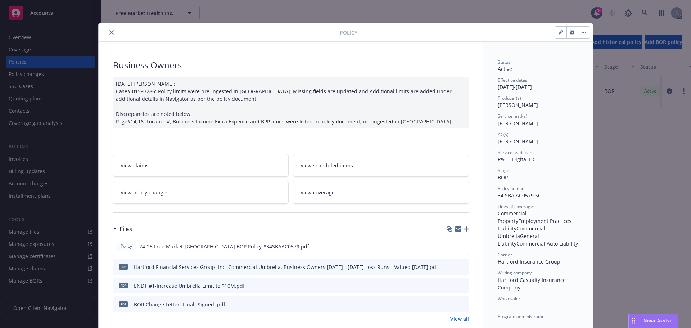
scroll to position [22, 0]
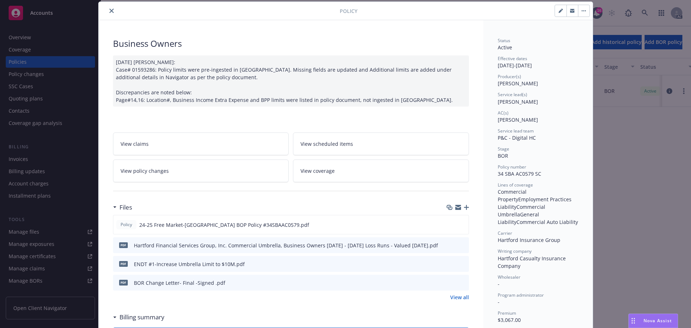
click at [335, 170] on link "View coverage" at bounding box center [381, 170] width 176 height 23
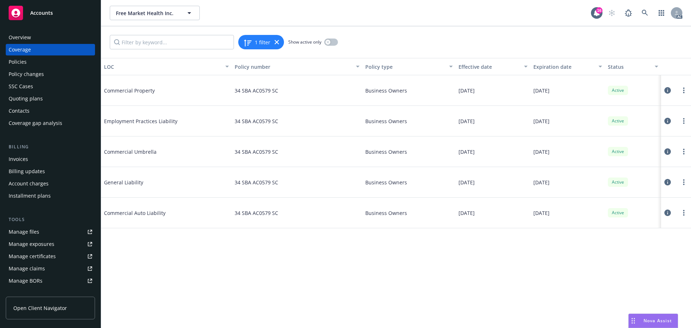
click at [667, 181] on icon at bounding box center [667, 182] width 6 height 6
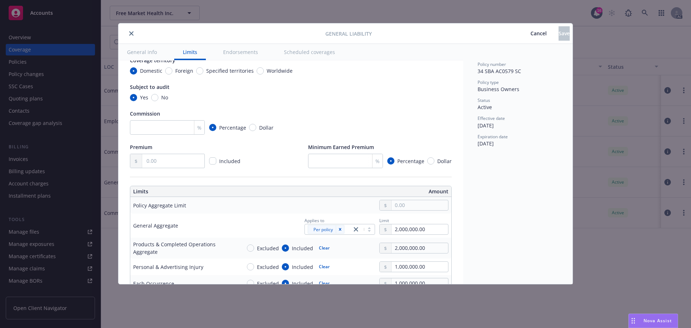
scroll to position [72, 0]
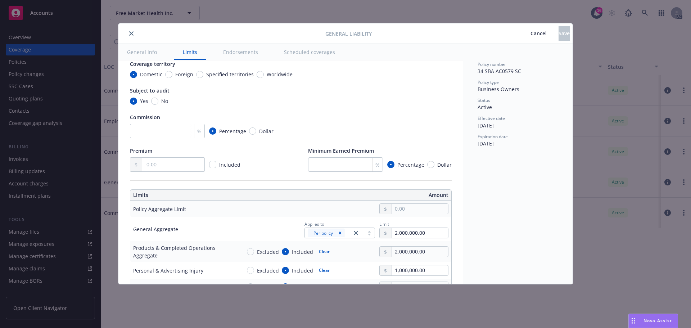
click at [132, 34] on icon "close" at bounding box center [131, 33] width 4 height 4
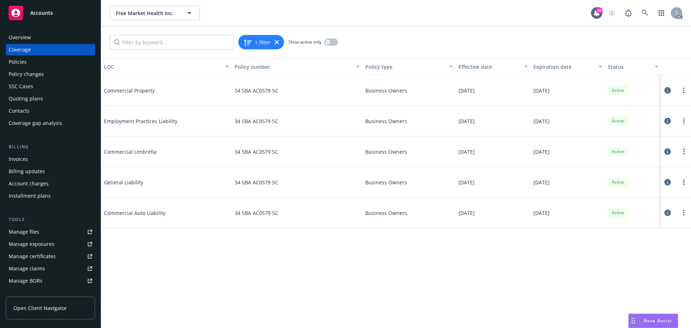
click at [669, 90] on icon at bounding box center [667, 90] width 6 height 6
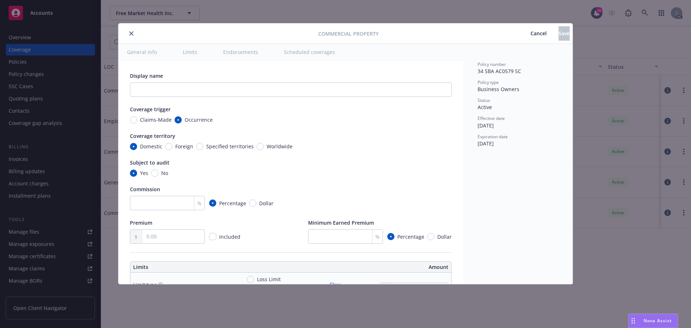
type textarea "x"
click at [169, 230] on input "text" at bounding box center [173, 237] width 62 height 14
type input "3.00"
type textarea "x"
type input "30.00"
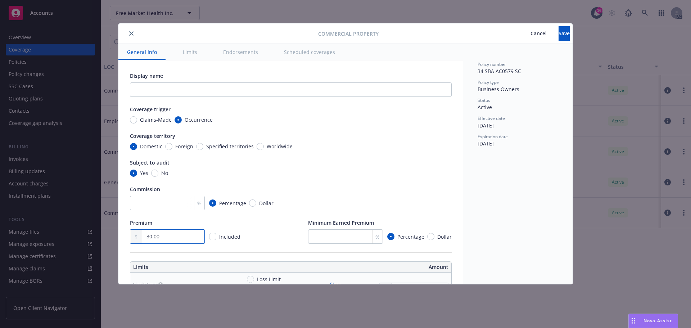
type textarea "x"
type input "306.00"
type textarea "x"
type input "3,067.00"
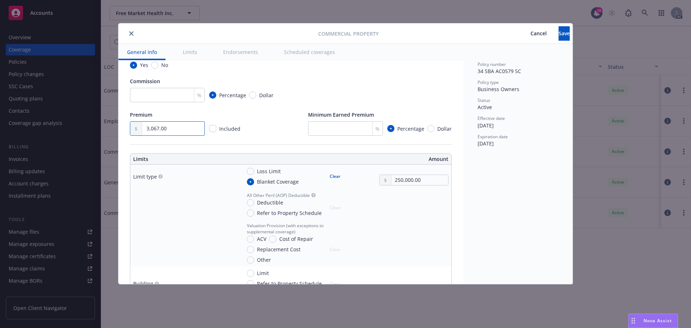
type textarea "x"
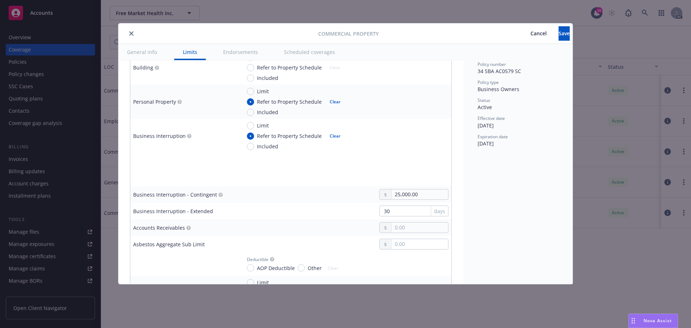
scroll to position [432, 0]
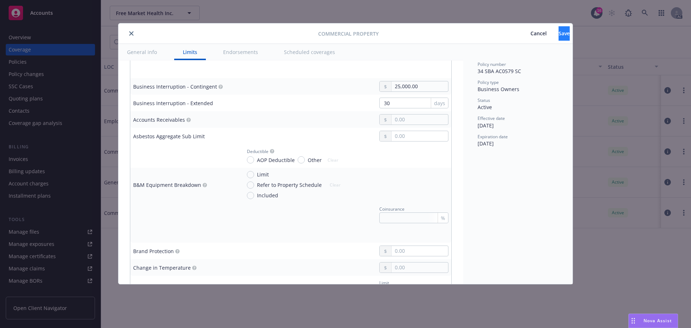
type input "3,067.00"
click at [558, 33] on span "Save" at bounding box center [563, 33] width 11 height 7
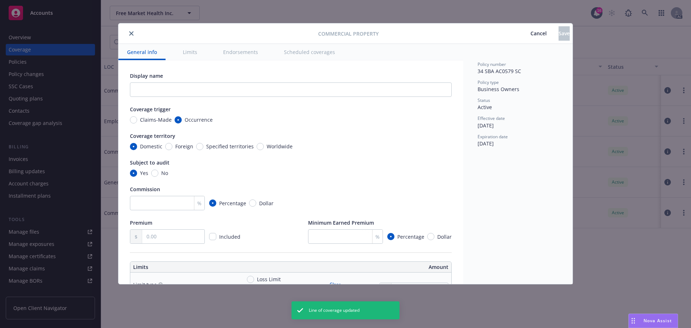
type textarea "x"
type input "3,067.00"
click at [131, 33] on icon "close" at bounding box center [131, 33] width 4 height 4
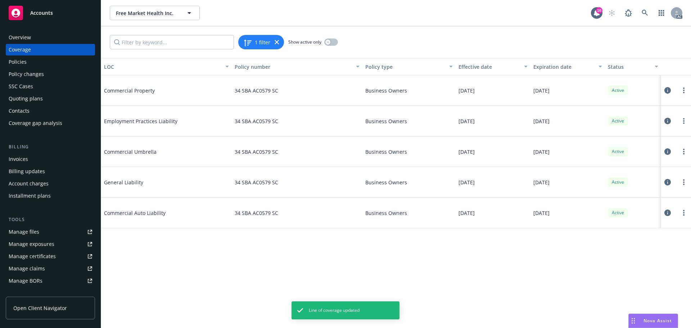
click at [666, 119] on icon at bounding box center [667, 121] width 6 height 6
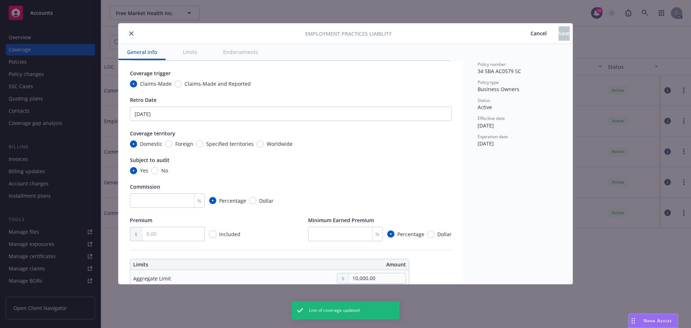
type textarea "x"
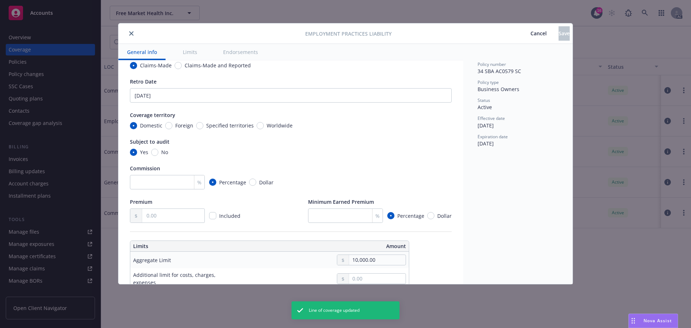
scroll to position [72, 0]
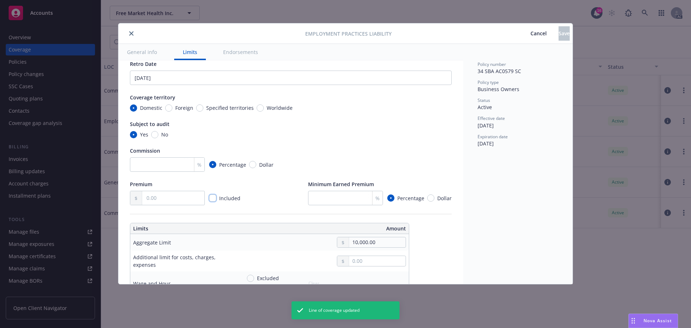
click at [213, 197] on input "checkbox" at bounding box center [212, 197] width 7 height 7
checkbox input "true"
click at [558, 33] on span "Save" at bounding box center [563, 33] width 11 height 7
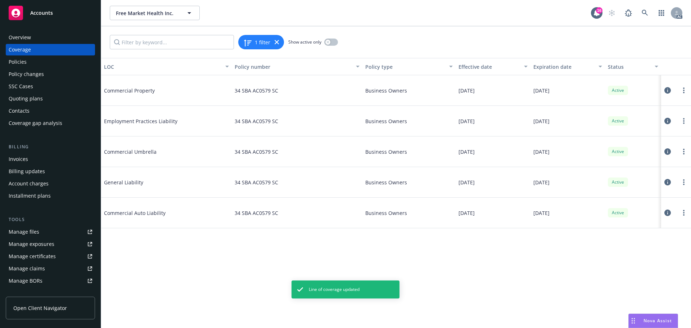
type textarea "x"
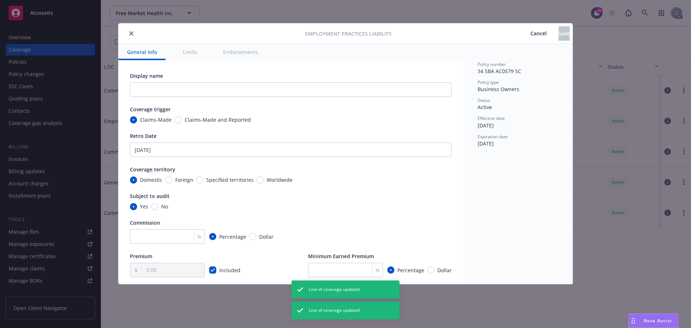
click at [132, 33] on icon "close" at bounding box center [131, 33] width 4 height 4
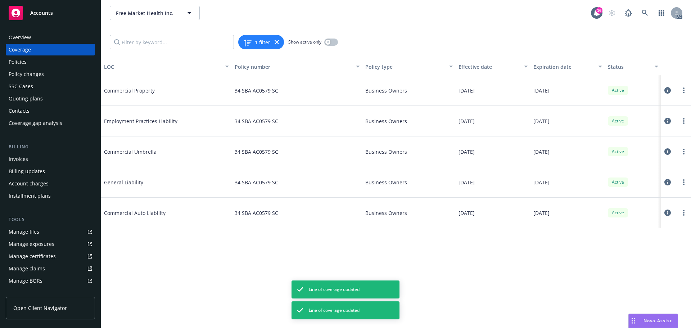
click at [667, 152] on icon at bounding box center [667, 151] width 6 height 6
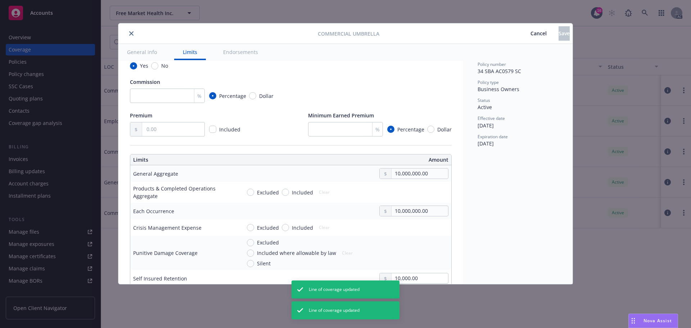
scroll to position [108, 0]
click at [214, 128] on input "checkbox" at bounding box center [212, 128] width 7 height 7
checkbox input "true"
click at [558, 37] on button "Save" at bounding box center [563, 33] width 11 height 14
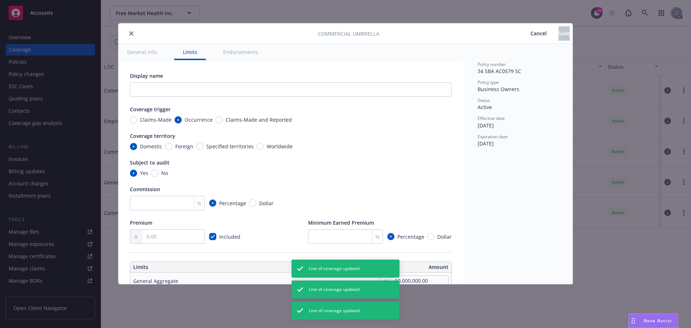
checkbox input "true"
click at [131, 33] on icon "close" at bounding box center [131, 33] width 4 height 4
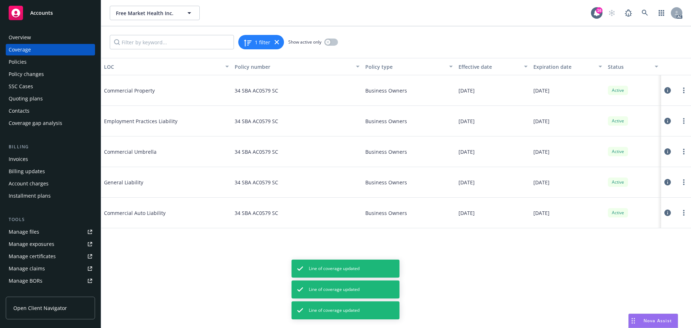
click at [668, 183] on icon at bounding box center [667, 182] width 6 height 6
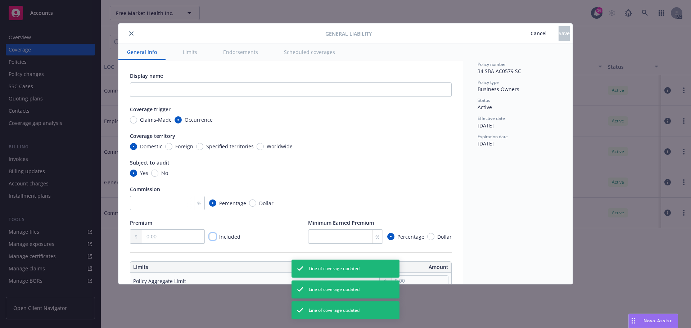
drag, startPoint x: 213, startPoint y: 235, endPoint x: 278, endPoint y: 217, distance: 67.6
click at [213, 235] on input "checkbox" at bounding box center [212, 236] width 7 height 7
checkbox input "true"
click at [558, 33] on button "Save" at bounding box center [563, 33] width 11 height 14
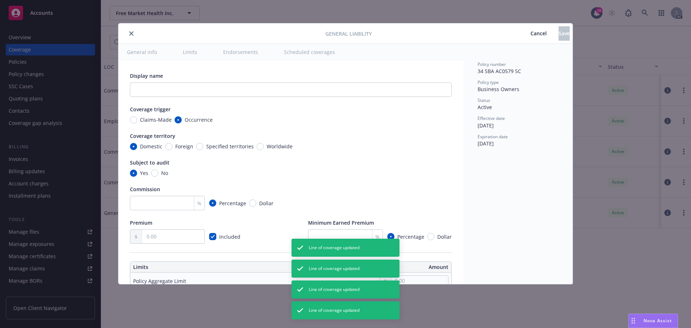
checkbox input "true"
click at [129, 33] on icon "close" at bounding box center [131, 33] width 4 height 4
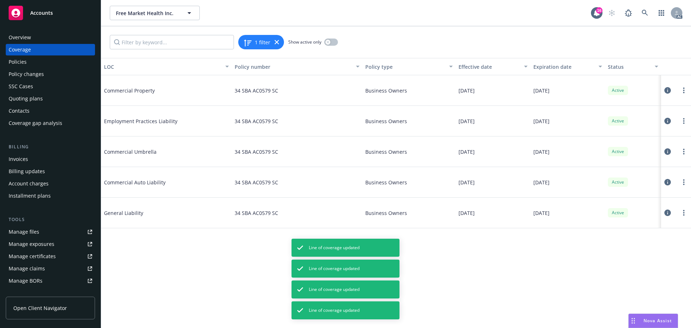
click at [667, 212] on icon at bounding box center [667, 212] width 6 height 6
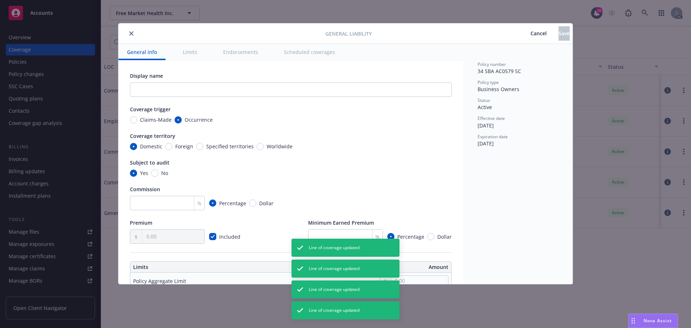
click at [132, 32] on icon "close" at bounding box center [131, 33] width 4 height 4
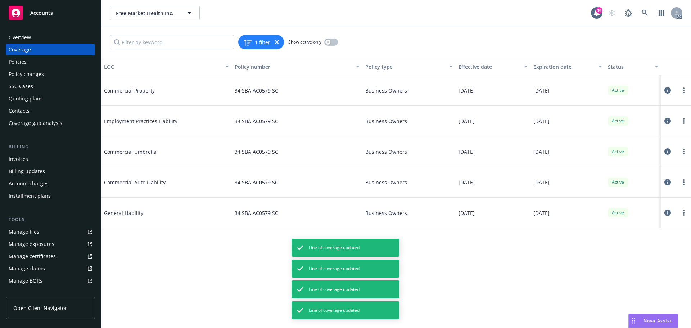
click at [16, 58] on div "Policies" at bounding box center [18, 62] width 18 height 12
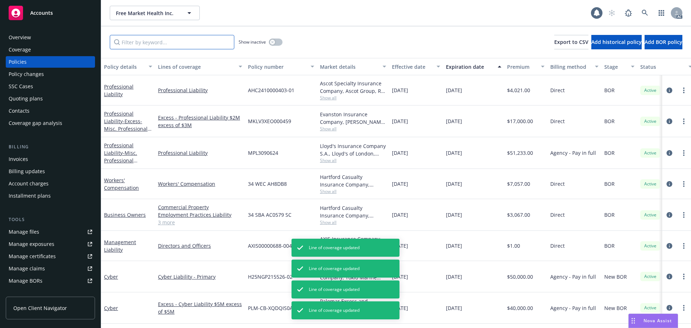
click at [180, 39] on input "Filter by keyword..." at bounding box center [172, 42] width 124 height 14
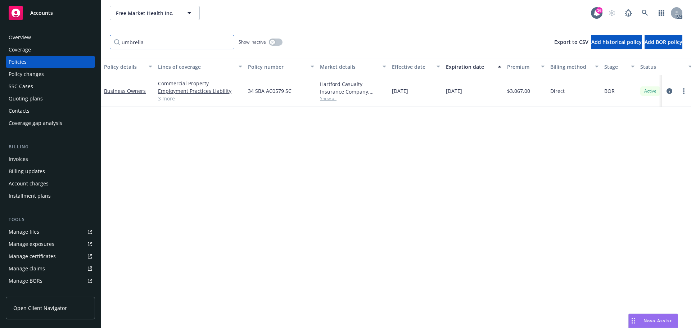
type input "umbrella"
drag, startPoint x: 154, startPoint y: 42, endPoint x: 101, endPoint y: 42, distance: 53.2
click at [103, 42] on div "umbrella Show inactive Export to CSV Add historical policy Add BOR policy" at bounding box center [396, 42] width 590 height 32
type input "workers"
click at [671, 88] on icon "circleInformation" at bounding box center [669, 90] width 6 height 6
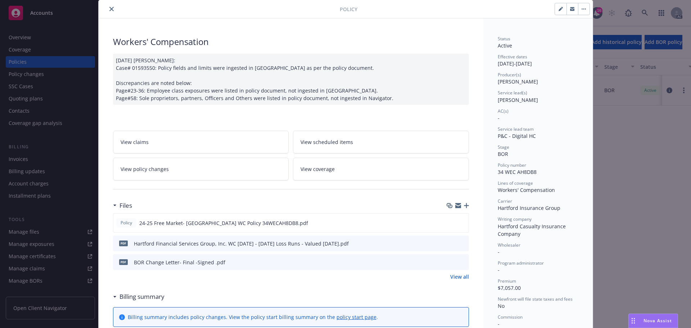
scroll to position [36, 0]
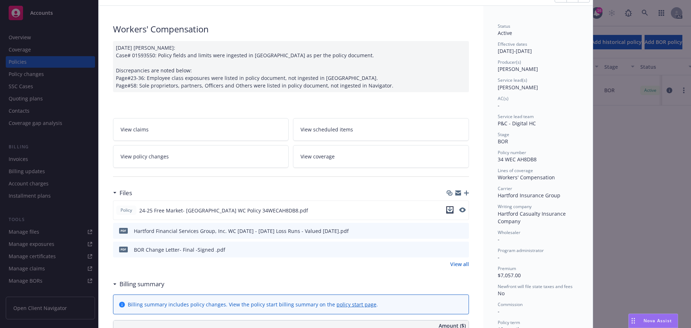
click at [448, 210] on icon "download file" at bounding box center [449, 209] width 5 height 4
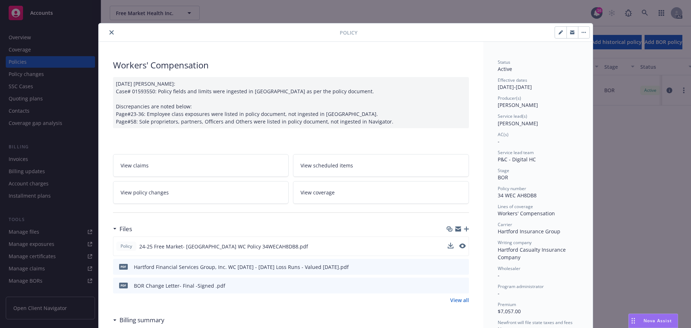
click at [109, 32] on icon "close" at bounding box center [111, 32] width 4 height 4
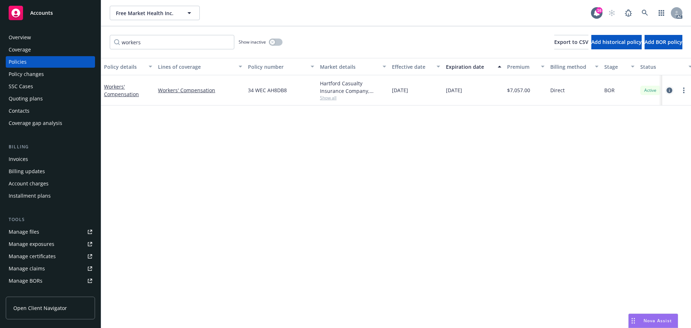
click at [670, 90] on icon "circleInformation" at bounding box center [669, 90] width 6 height 6
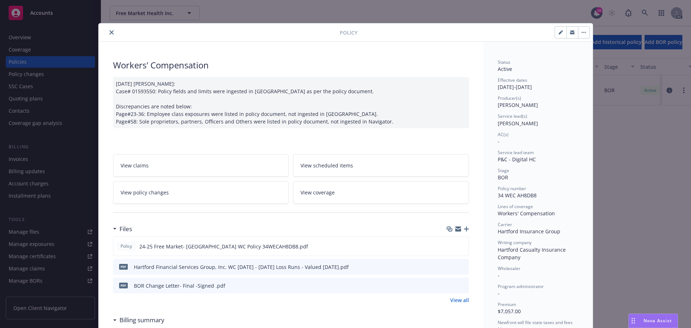
scroll to position [22, 0]
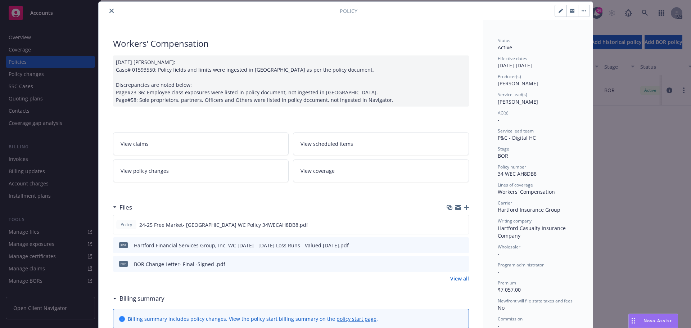
click at [319, 171] on span "View coverage" at bounding box center [317, 171] width 34 height 8
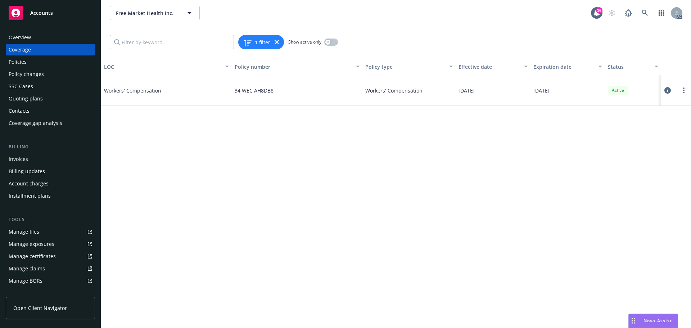
click at [667, 90] on icon at bounding box center [667, 90] width 6 height 6
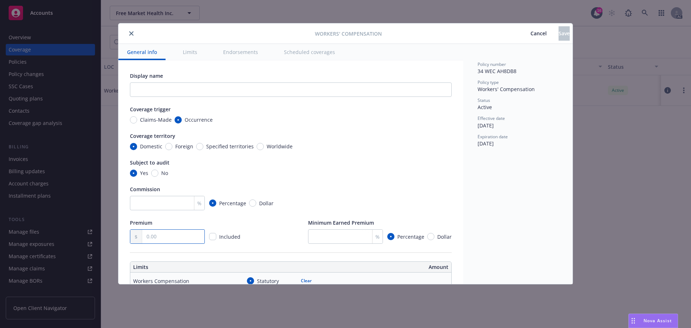
click at [177, 237] on input "text" at bounding box center [173, 237] width 62 height 14
type input "7,057.00"
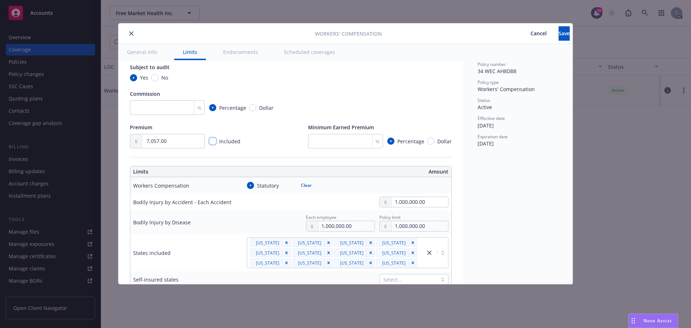
scroll to position [108, 0]
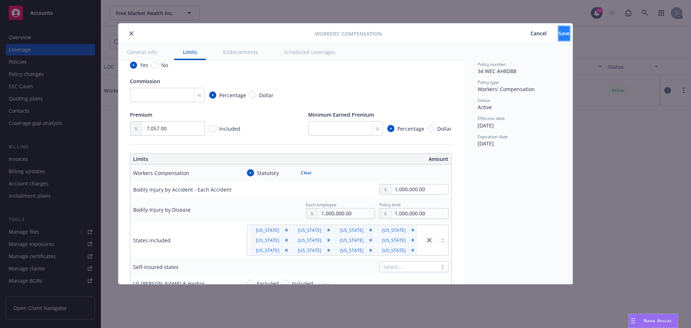
click at [558, 32] on span "Save" at bounding box center [563, 33] width 11 height 7
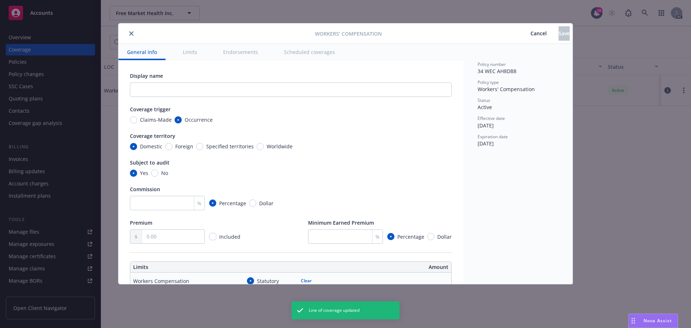
type input "7,057.00"
click at [131, 33] on icon "close" at bounding box center [131, 33] width 4 height 4
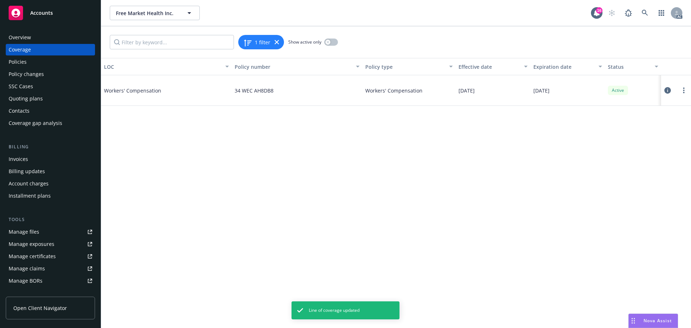
click at [22, 64] on div "Policies" at bounding box center [18, 62] width 18 height 12
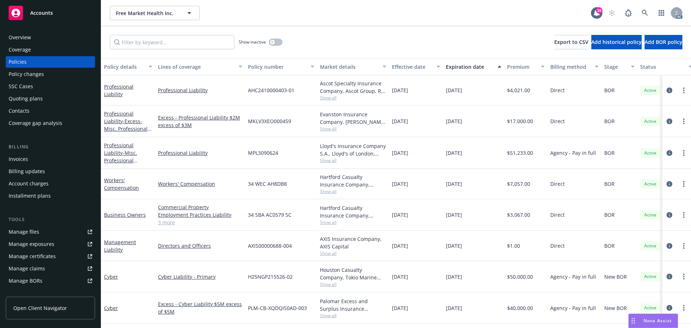
click at [38, 99] on div "Quoting plans" at bounding box center [26, 99] width 34 height 12
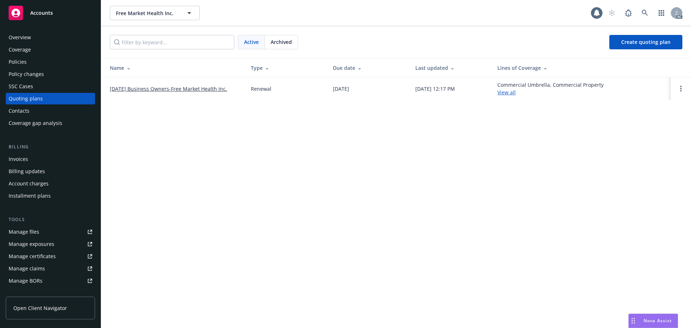
click at [208, 88] on link "[DATE] Business Owners-Free Market Health Inc." at bounding box center [168, 89] width 117 height 8
